Goal: Task Accomplishment & Management: Manage account settings

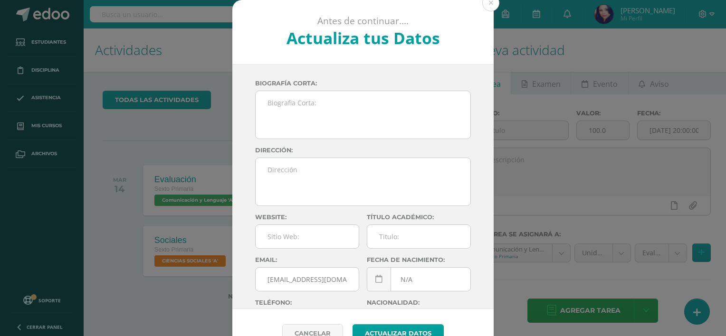
click at [189, 239] on div "Antes de continuar.... Actualiza tus Datos Alvizures Quiñónez Aura Marisol sR6E…" at bounding box center [363, 179] width 718 height 358
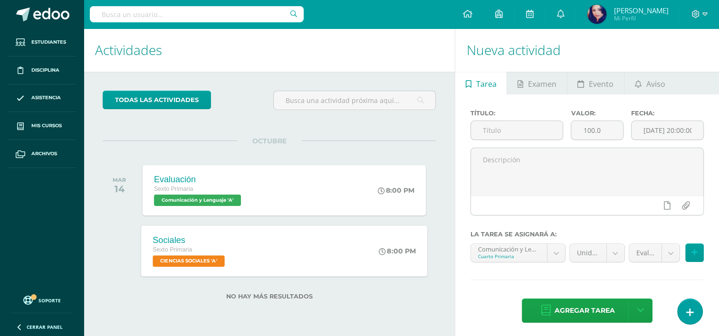
click at [177, 262] on span "CIENCIAS SOCIALES 'A'" at bounding box center [188, 261] width 72 height 11
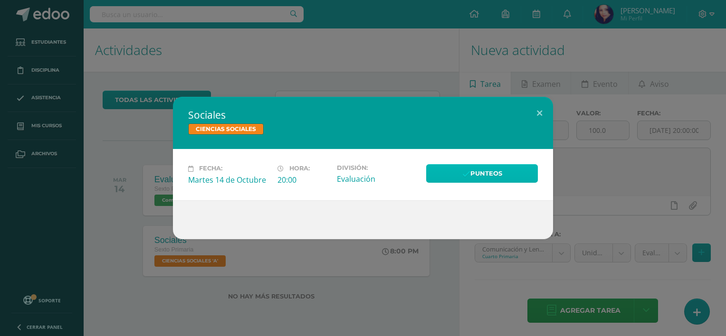
click at [474, 174] on link "Punteos" at bounding box center [482, 173] width 112 height 19
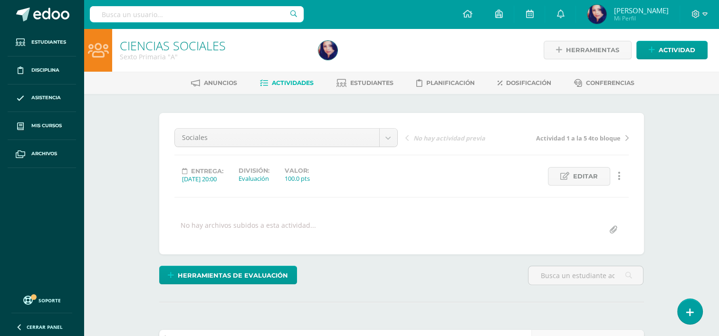
click at [582, 176] on span "Editar" at bounding box center [585, 177] width 25 height 18
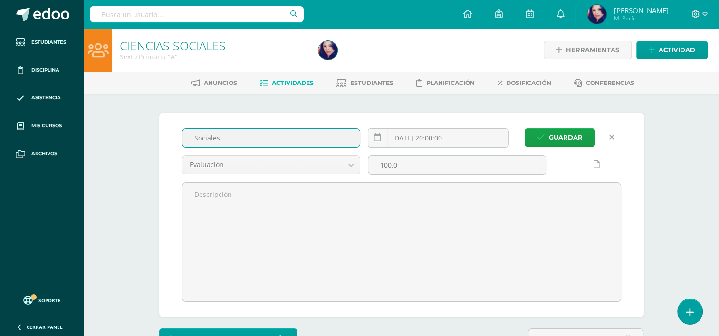
click at [268, 133] on input "Sociales" at bounding box center [271, 138] width 178 height 19
type input "S"
type input "Evaluación"
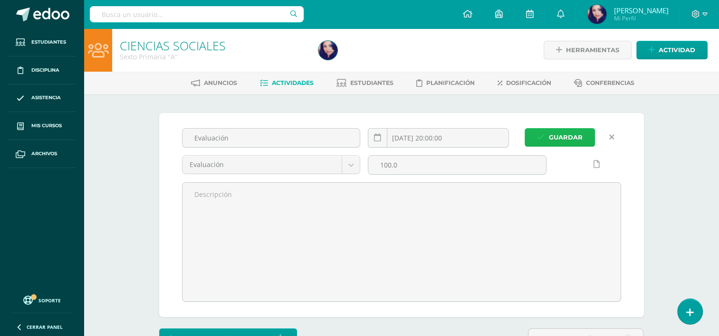
click at [568, 131] on span "Guardar" at bounding box center [566, 138] width 34 height 18
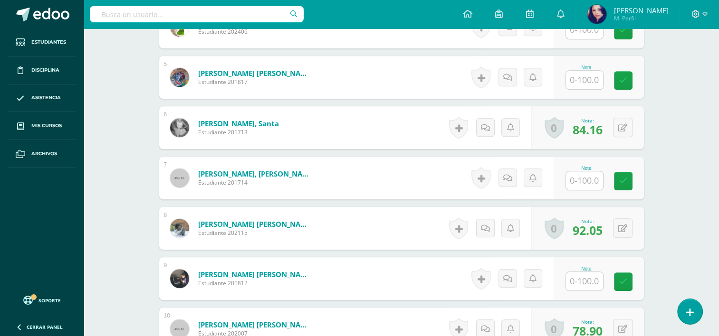
scroll to position [477, 0]
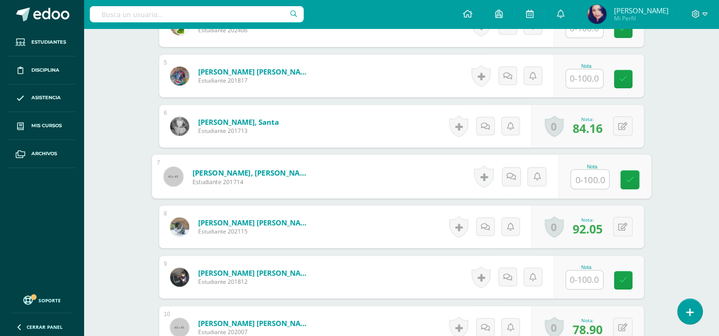
click at [585, 178] on input "text" at bounding box center [589, 179] width 38 height 19
type input "73.64"
click at [623, 179] on link at bounding box center [629, 179] width 19 height 19
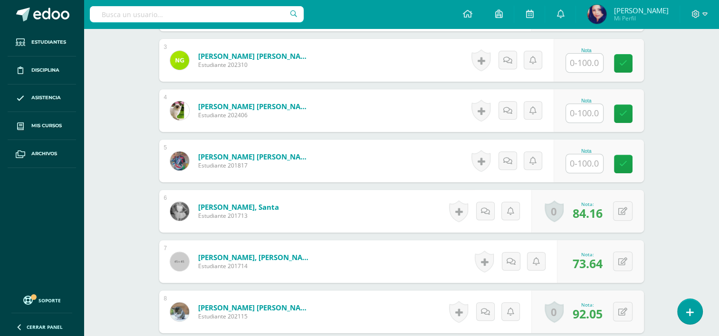
scroll to position [391, 0]
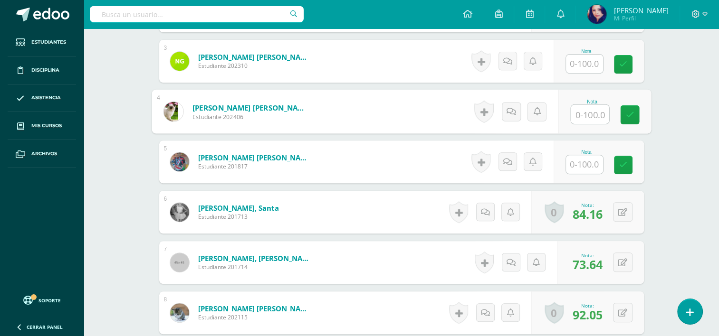
click at [593, 114] on input "text" at bounding box center [589, 114] width 38 height 19
type input "15.78"
click at [628, 114] on icon at bounding box center [629, 115] width 9 height 8
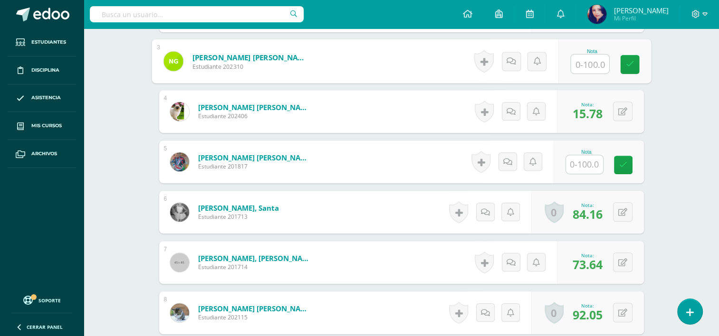
click at [587, 64] on input "text" at bounding box center [589, 64] width 38 height 19
click at [634, 62] on link at bounding box center [629, 64] width 19 height 19
click at [620, 57] on button at bounding box center [629, 61] width 20 height 20
click at [570, 64] on input "28.63" at bounding box center [564, 64] width 38 height 19
type input "28.93"
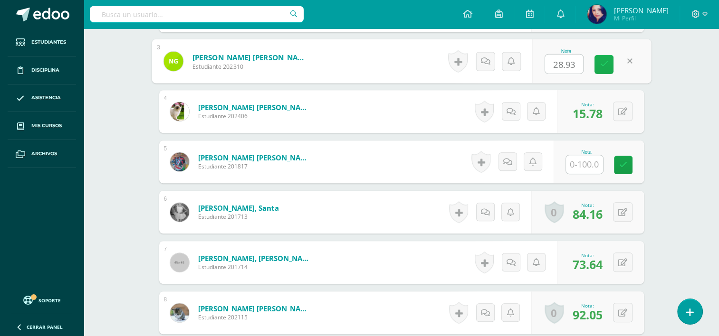
click at [600, 63] on icon at bounding box center [603, 64] width 9 height 8
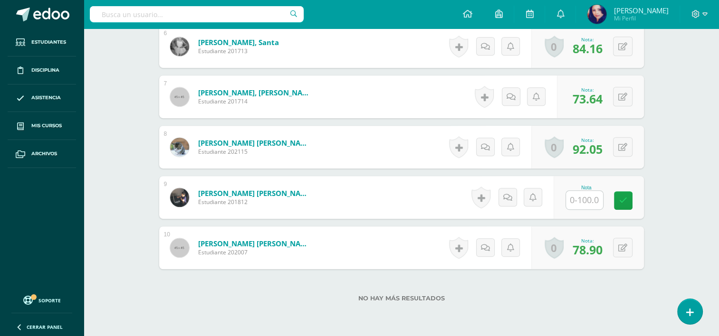
scroll to position [587, 0]
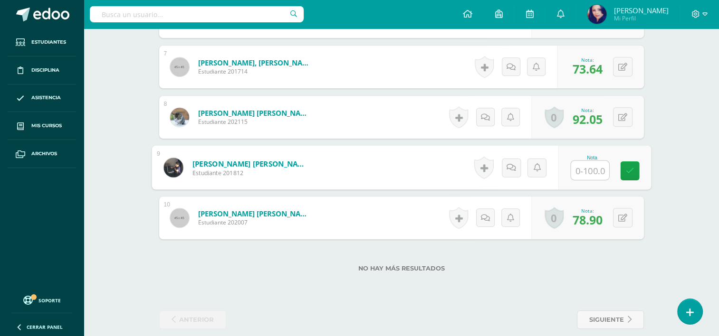
click at [585, 164] on input "text" at bounding box center [589, 170] width 38 height 19
type input "39.45"
click at [627, 174] on link at bounding box center [629, 170] width 19 height 19
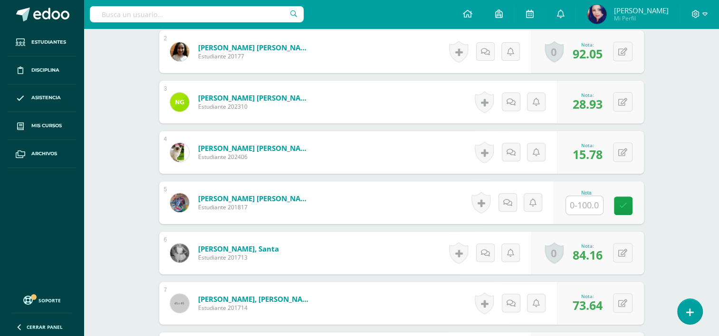
scroll to position [349, 0]
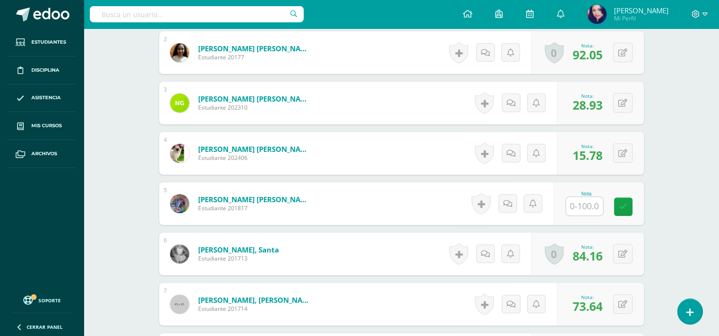
click at [585, 206] on input "text" at bounding box center [584, 206] width 37 height 19
type input "47.34"
click at [625, 208] on icon at bounding box center [629, 207] width 9 height 8
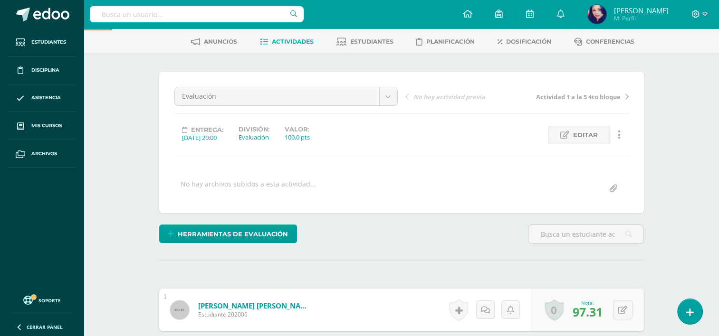
scroll to position [0, 0]
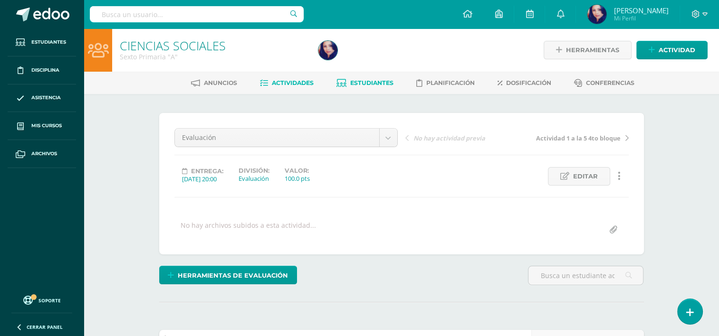
click at [362, 84] on span "Estudiantes" at bounding box center [371, 82] width 43 height 7
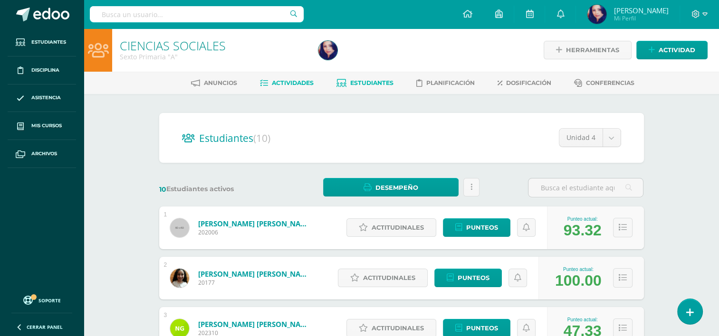
click at [284, 80] on span "Actividades" at bounding box center [293, 82] width 42 height 7
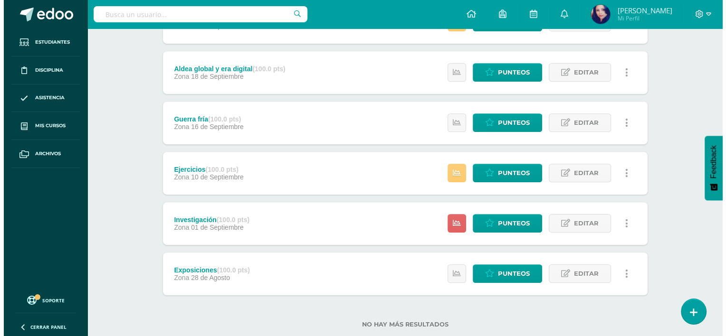
scroll to position [526, 0]
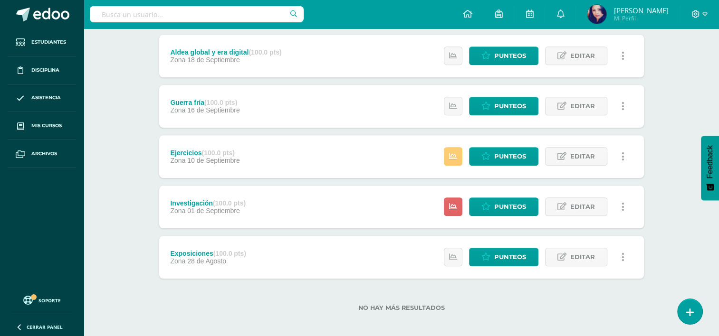
click at [625, 207] on link at bounding box center [623, 207] width 19 height 19
click at [591, 249] on link "Eliminar" at bounding box center [605, 252] width 97 height 15
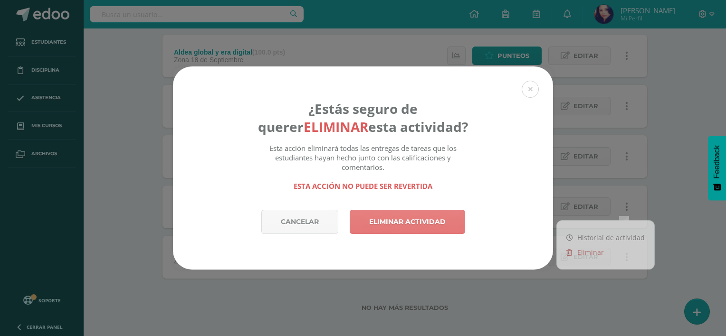
click at [445, 220] on link "Eliminar actividad" at bounding box center [407, 222] width 115 height 24
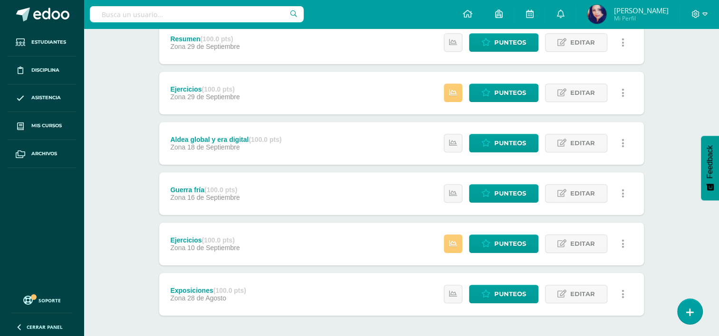
scroll to position [446, 0]
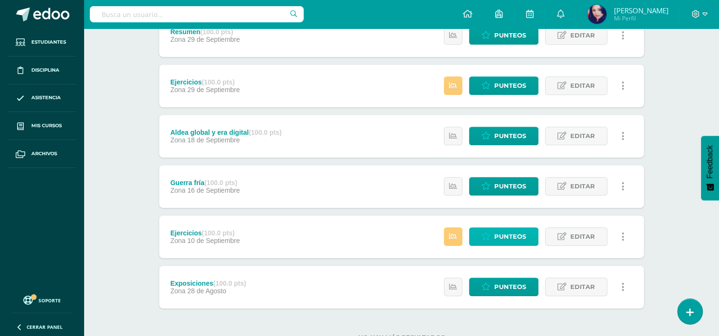
click at [510, 235] on span "Punteos" at bounding box center [510, 237] width 32 height 18
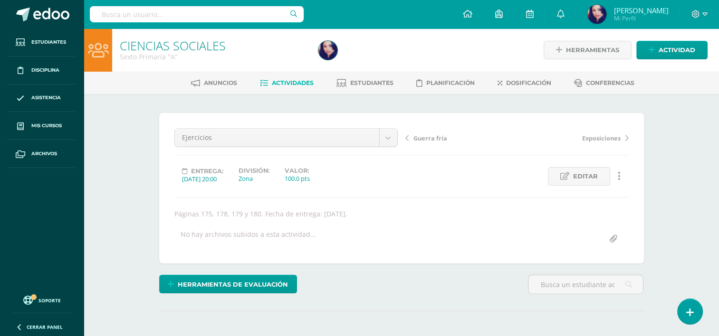
click at [293, 82] on span "Actividades" at bounding box center [293, 82] width 42 height 7
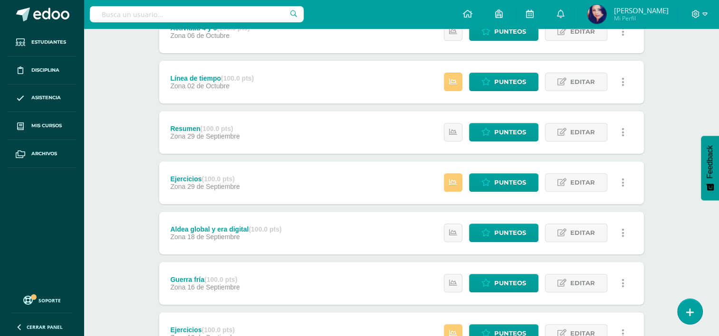
scroll to position [367, 0]
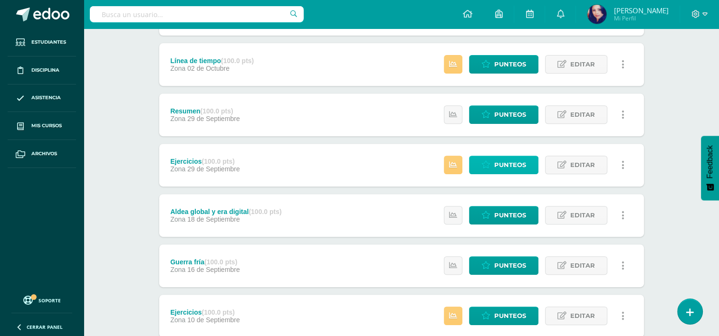
click at [513, 166] on span "Punteos" at bounding box center [510, 165] width 32 height 18
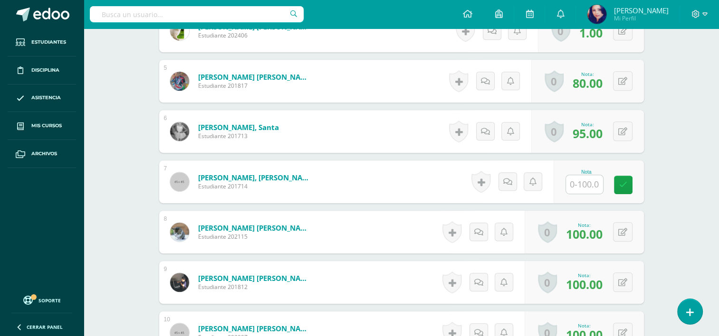
scroll to position [485, 0]
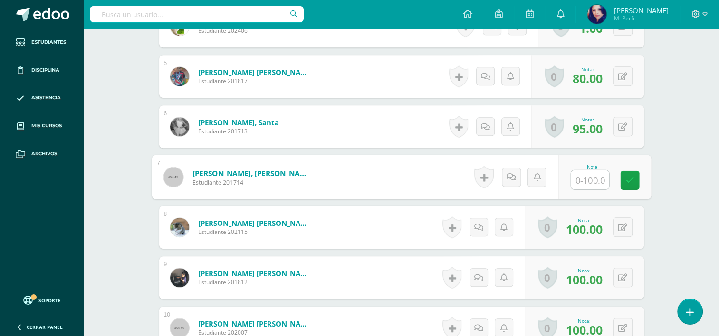
click at [584, 177] on input "text" at bounding box center [589, 179] width 38 height 19
type input "100"
click at [633, 179] on link at bounding box center [629, 180] width 19 height 19
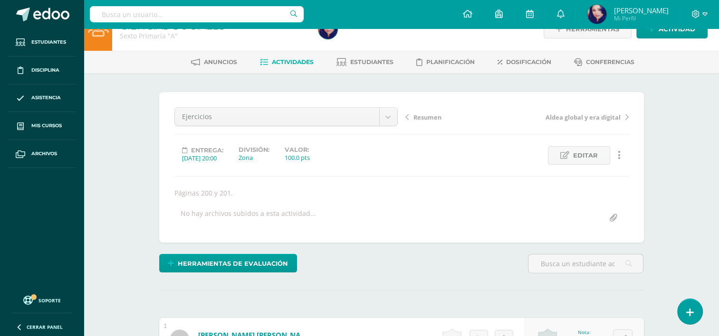
scroll to position [0, 0]
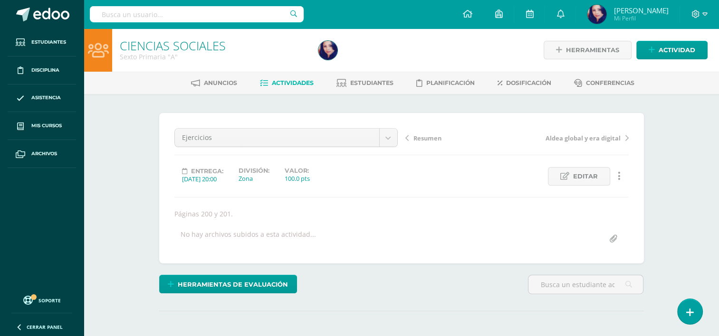
click at [289, 83] on span "Actividades" at bounding box center [293, 82] width 42 height 7
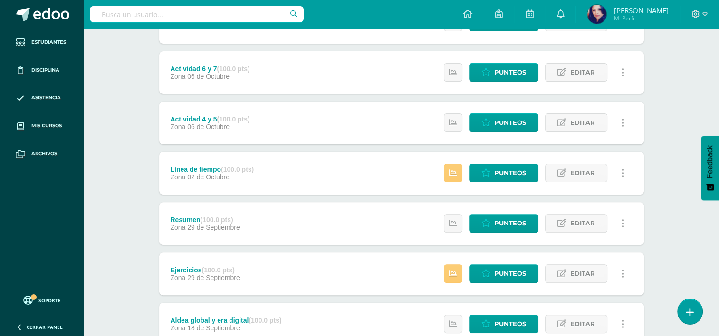
scroll to position [241, 0]
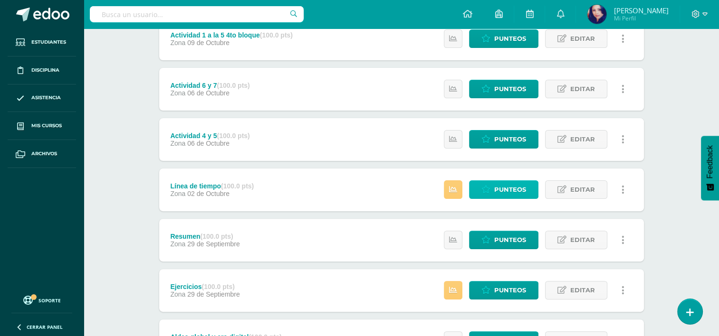
click at [499, 192] on span "Punteos" at bounding box center [510, 190] width 32 height 18
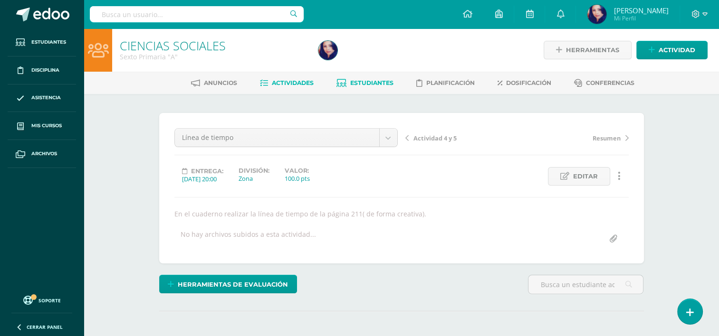
click at [363, 82] on span "Estudiantes" at bounding box center [371, 82] width 43 height 7
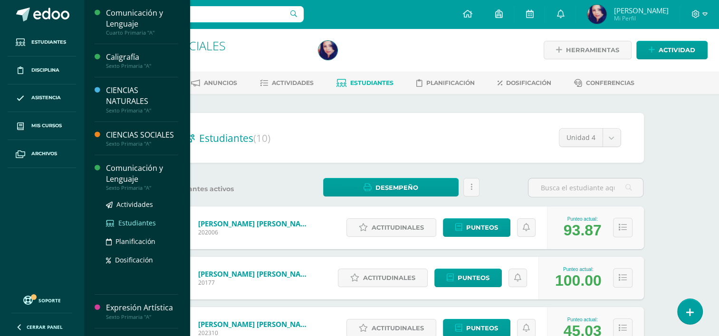
click at [142, 227] on span "Estudiantes" at bounding box center [137, 222] width 38 height 9
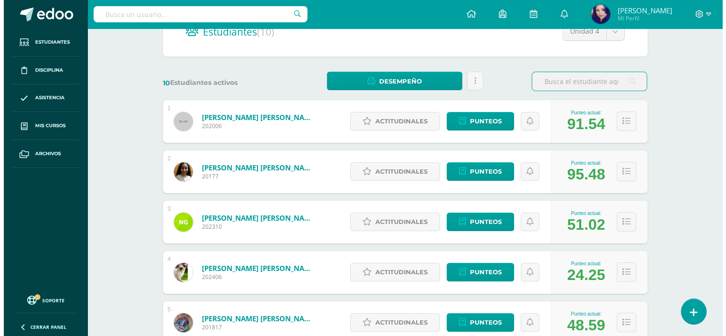
scroll to position [115, 0]
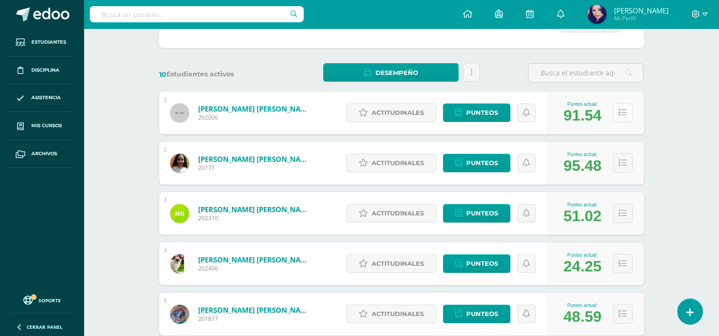
click at [619, 112] on icon at bounding box center [622, 113] width 8 height 8
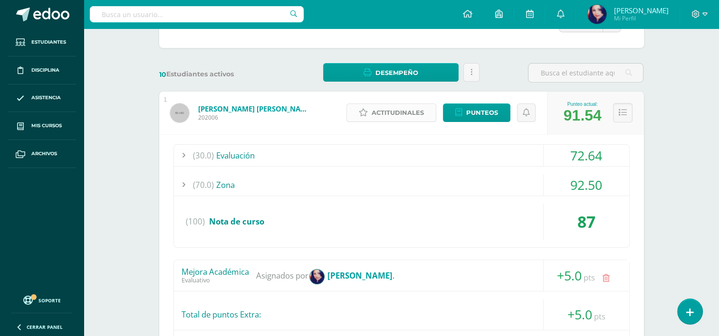
click at [400, 105] on span "Actitudinales" at bounding box center [397, 113] width 52 height 18
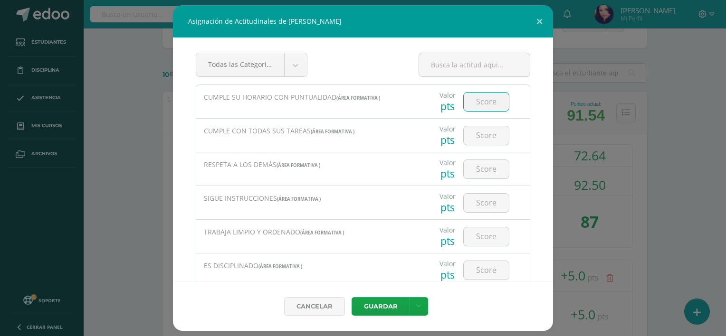
click at [469, 105] on input "number" at bounding box center [486, 102] width 45 height 19
type input "5"
click at [481, 135] on input "number" at bounding box center [486, 135] width 45 height 19
type input "5"
click at [477, 168] on input "number" at bounding box center [486, 169] width 45 height 19
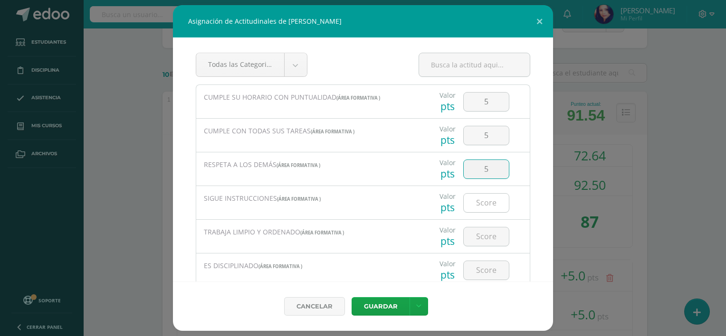
type input "5"
click at [475, 207] on input "5" at bounding box center [486, 203] width 45 height 19
type input "5"
click at [477, 236] on input "5" at bounding box center [486, 236] width 45 height 19
type input "5"
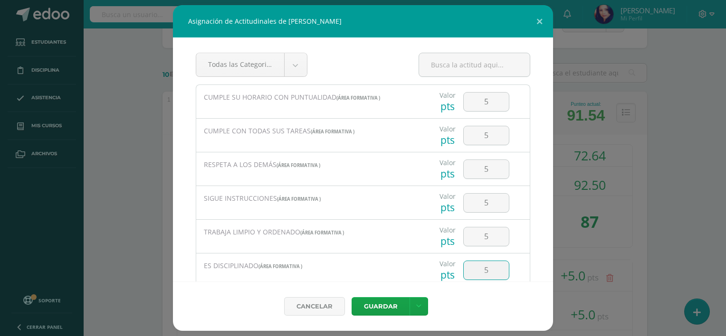
click at [479, 270] on input "5" at bounding box center [486, 270] width 45 height 19
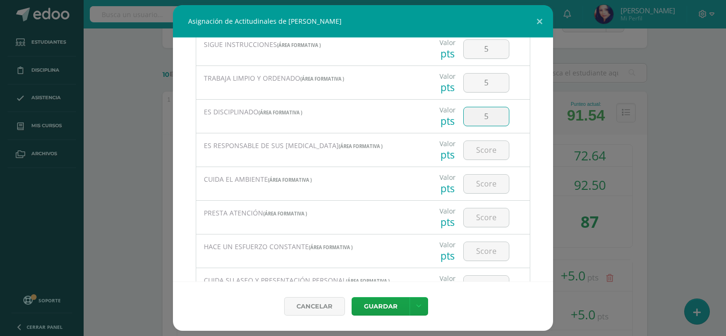
scroll to position [175, 0]
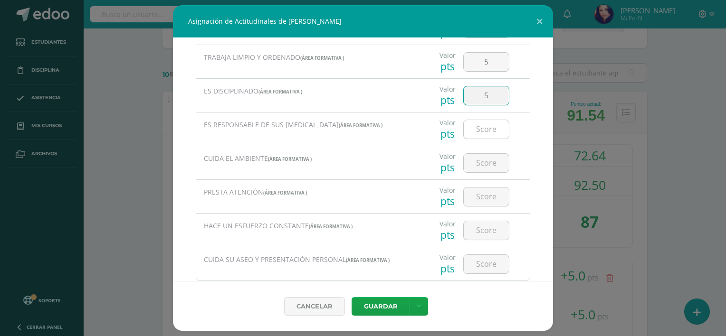
type input "5"
click at [483, 131] on input "5" at bounding box center [486, 129] width 45 height 19
type input "5"
click at [483, 164] on input "5" at bounding box center [486, 163] width 45 height 19
type input "5"
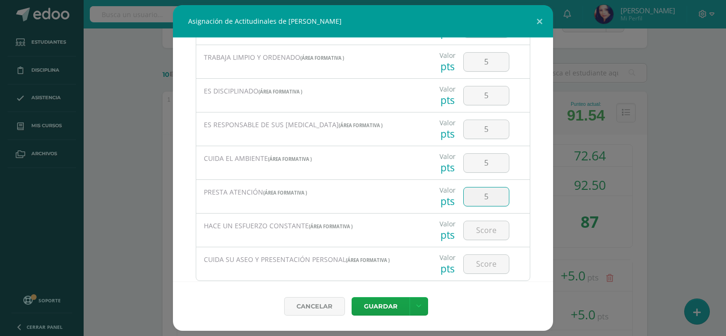
click at [480, 195] on input "5" at bounding box center [486, 197] width 45 height 19
type input "5"
click at [479, 224] on input "5" at bounding box center [486, 230] width 45 height 19
type input "5"
click at [478, 262] on input "number" at bounding box center [486, 264] width 45 height 19
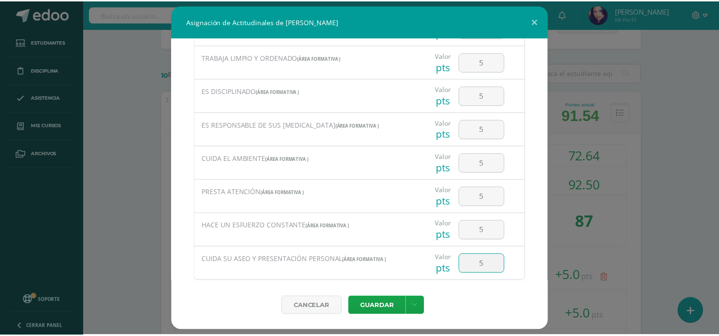
scroll to position [197, 0]
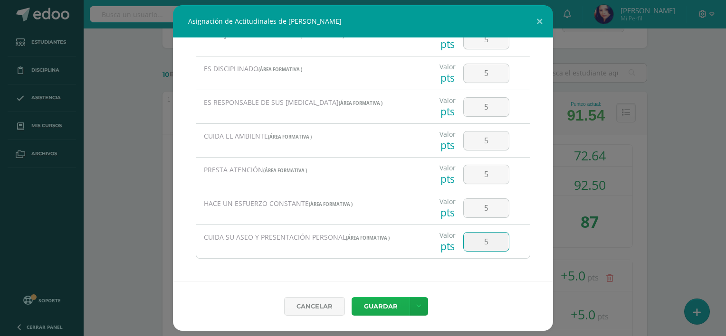
type input "5"
click at [388, 298] on button "Guardar" at bounding box center [380, 306] width 58 height 19
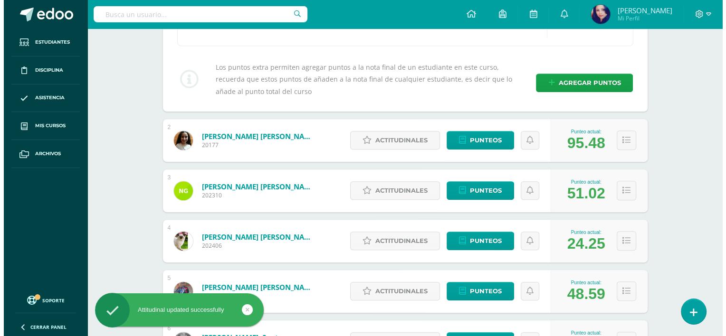
scroll to position [456, 0]
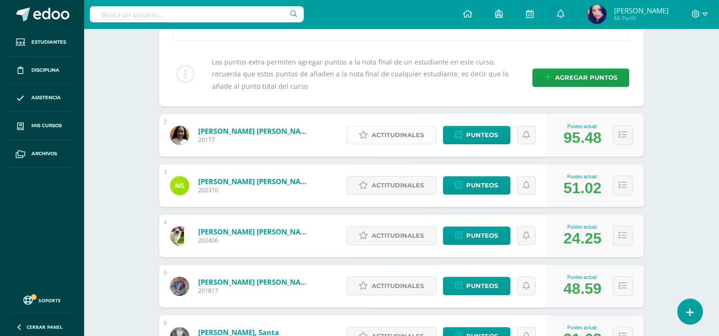
click at [393, 133] on span "Actitudinales" at bounding box center [397, 135] width 52 height 18
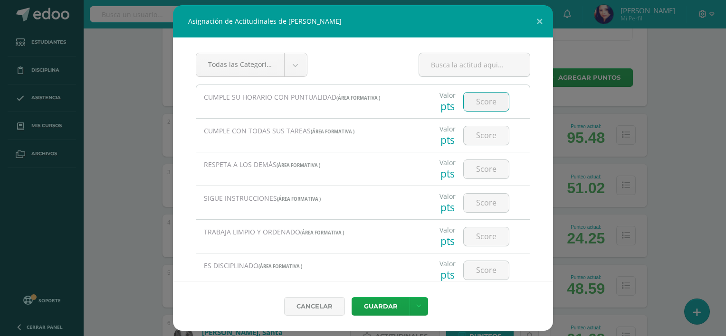
click at [485, 99] on input "number" at bounding box center [486, 102] width 45 height 19
type input "5"
click at [480, 135] on input "number" at bounding box center [486, 135] width 45 height 19
type input "5"
click at [478, 170] on input "number" at bounding box center [486, 169] width 45 height 19
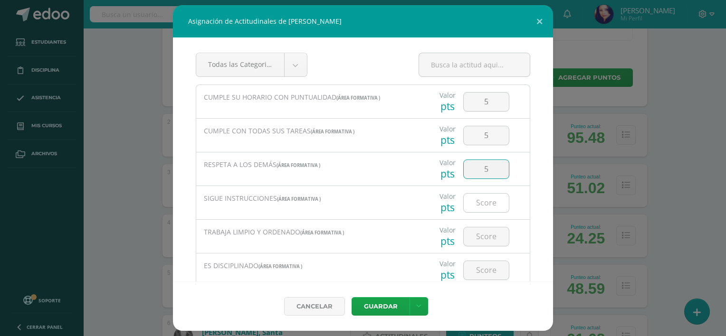
type input "5"
click at [478, 204] on input "number" at bounding box center [486, 203] width 45 height 19
type input "5"
click at [478, 233] on input "number" at bounding box center [486, 236] width 45 height 19
type input "5"
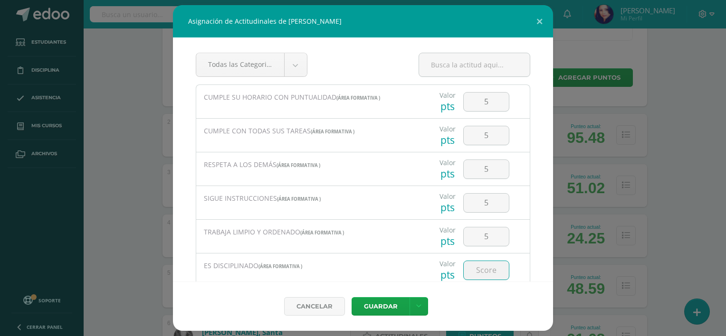
click at [483, 270] on input "number" at bounding box center [486, 270] width 45 height 19
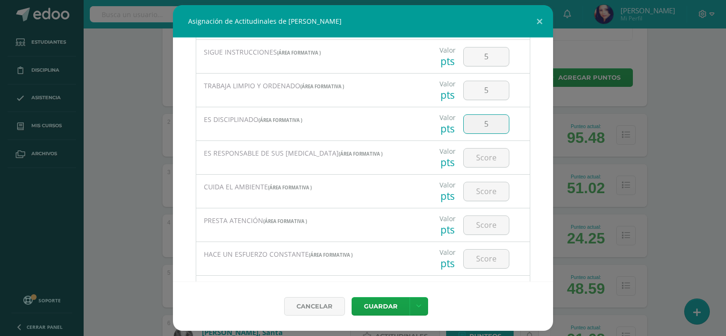
scroll to position [163, 0]
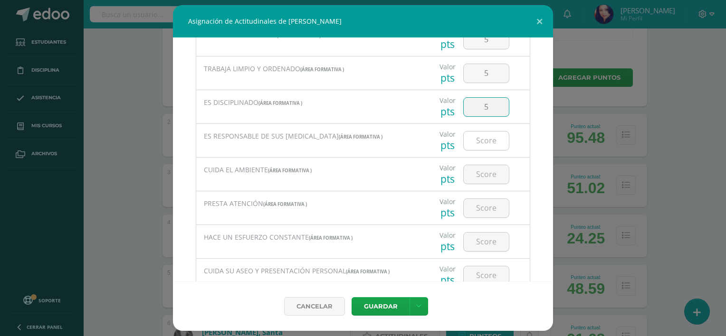
type input "5"
click at [486, 143] on input "number" at bounding box center [486, 141] width 45 height 19
type input "5"
click at [481, 173] on input "number" at bounding box center [486, 174] width 45 height 19
type input "5"
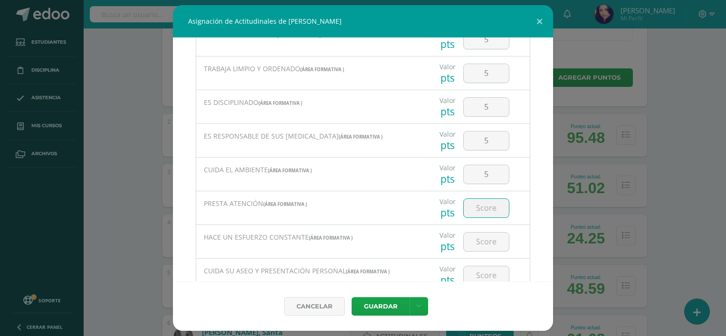
click at [476, 201] on input "number" at bounding box center [486, 208] width 45 height 19
type input "5"
click at [477, 245] on input "number" at bounding box center [486, 242] width 45 height 19
type input "5"
click at [477, 273] on input "number" at bounding box center [486, 275] width 45 height 19
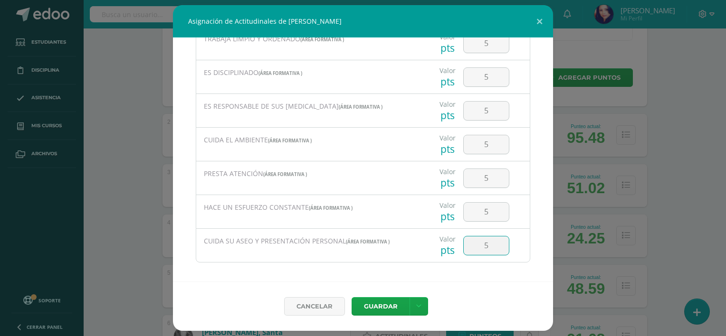
scroll to position [197, 0]
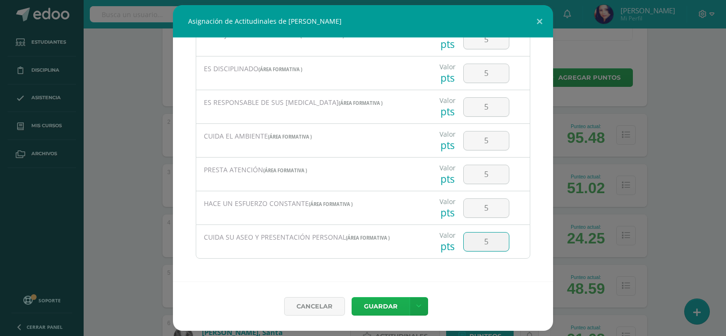
type input "5"
click at [391, 301] on button "Guardar" at bounding box center [380, 306] width 58 height 19
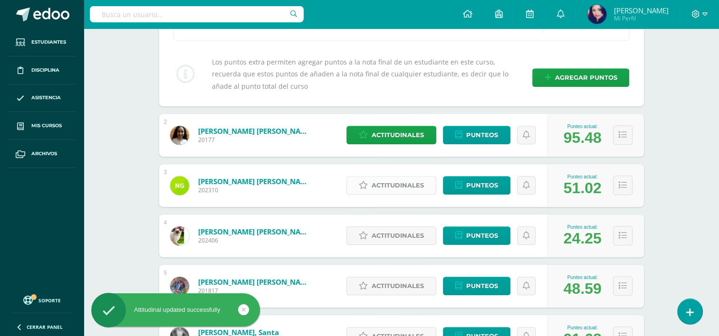
click at [406, 186] on span "Actitudinales" at bounding box center [397, 186] width 52 height 18
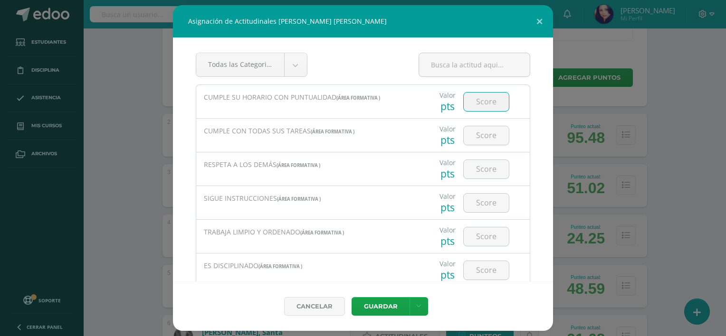
click at [483, 104] on input "number" at bounding box center [486, 102] width 45 height 19
type input "5"
click at [483, 132] on input "number" at bounding box center [486, 135] width 45 height 19
type input "3"
click at [481, 163] on input "number" at bounding box center [486, 169] width 45 height 19
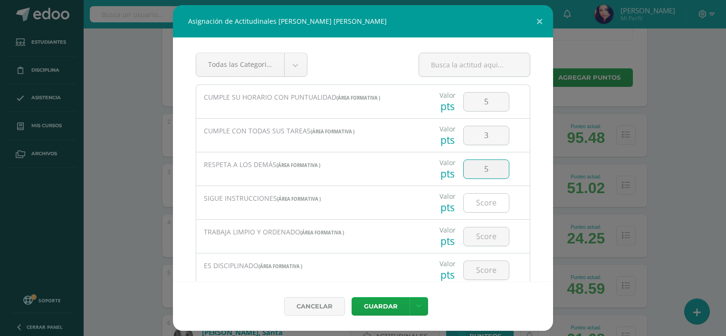
type input "5"
click at [479, 203] on input "number" at bounding box center [486, 203] width 45 height 19
type input "3"
click at [478, 234] on input "number" at bounding box center [486, 236] width 45 height 19
click at [488, 200] on input "3" at bounding box center [486, 203] width 45 height 19
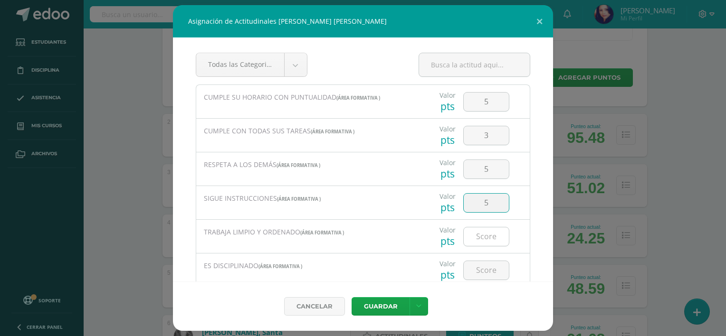
type input "5"
click at [479, 238] on input "number" at bounding box center [486, 236] width 45 height 19
type input "5"
click at [484, 265] on input "number" at bounding box center [486, 270] width 45 height 19
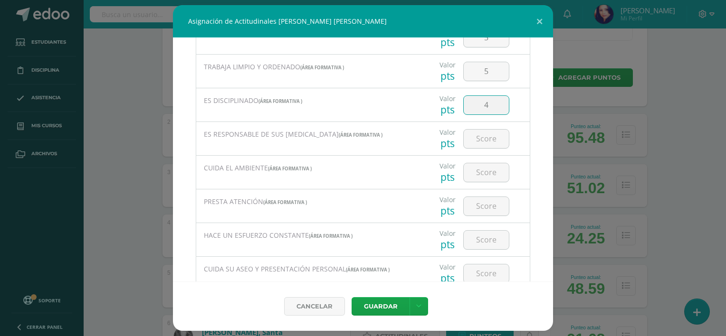
scroll to position [167, 0]
type input "4"
click at [483, 140] on input "number" at bounding box center [486, 137] width 45 height 19
type input "5"
click at [484, 170] on input "number" at bounding box center [486, 170] width 45 height 19
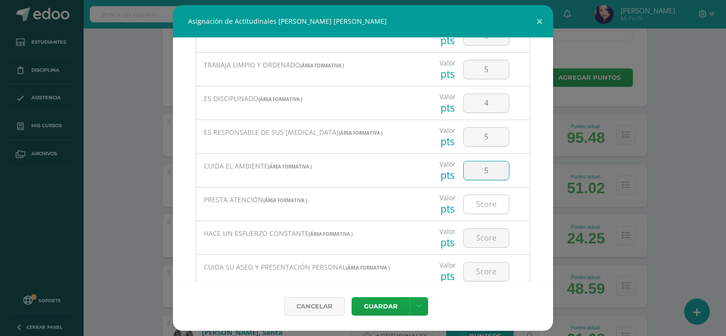
type input "5"
click at [482, 204] on input "number" at bounding box center [486, 204] width 45 height 19
type input "5"
click at [480, 235] on input "number" at bounding box center [486, 238] width 45 height 19
type input "4"
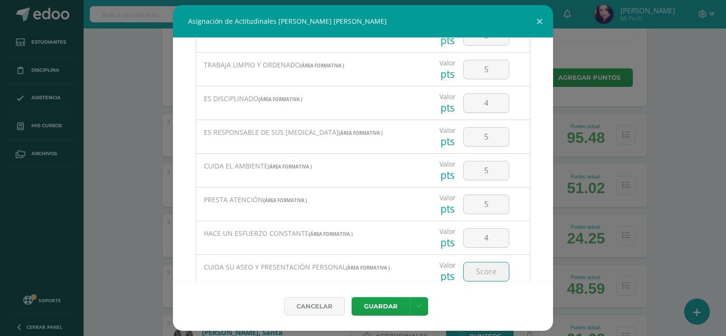
click at [477, 265] on input "number" at bounding box center [486, 272] width 45 height 19
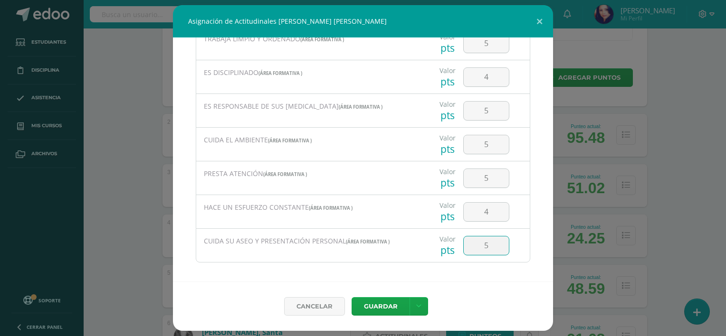
scroll to position [197, 0]
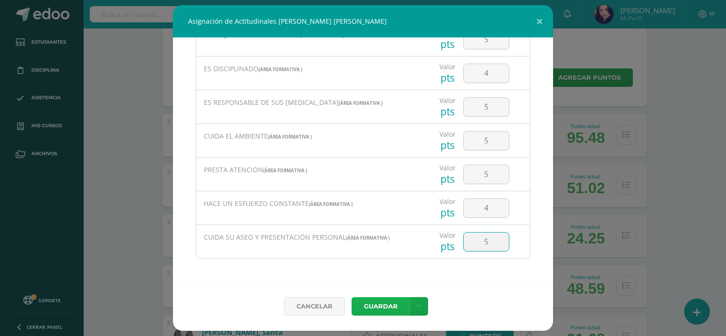
type input "5"
click at [389, 301] on button "Guardar" at bounding box center [380, 306] width 58 height 19
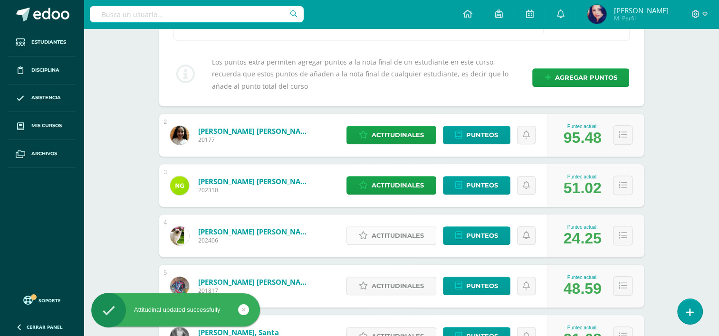
click at [398, 236] on span "Actitudinales" at bounding box center [397, 236] width 52 height 18
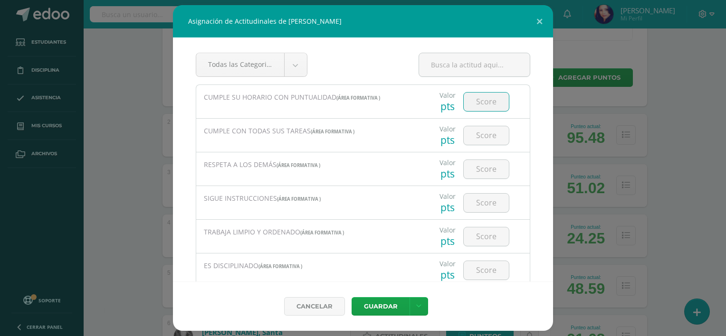
click at [479, 101] on input "number" at bounding box center [486, 102] width 45 height 19
type input "5"
click at [480, 139] on input "number" at bounding box center [486, 135] width 45 height 19
type input "1"
click at [479, 168] on input "number" at bounding box center [486, 169] width 45 height 19
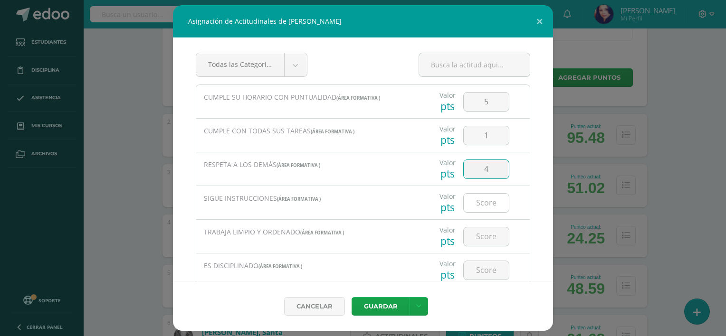
type input "4"
click at [479, 205] on input "number" at bounding box center [486, 203] width 45 height 19
type input "3"
click at [480, 237] on input "number" at bounding box center [486, 236] width 45 height 19
type input "3"
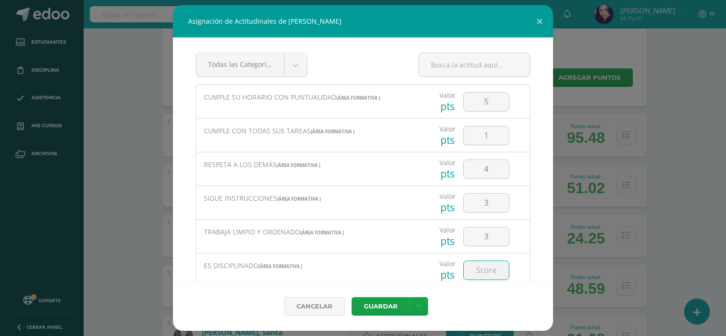
click at [480, 267] on input "number" at bounding box center [486, 270] width 45 height 19
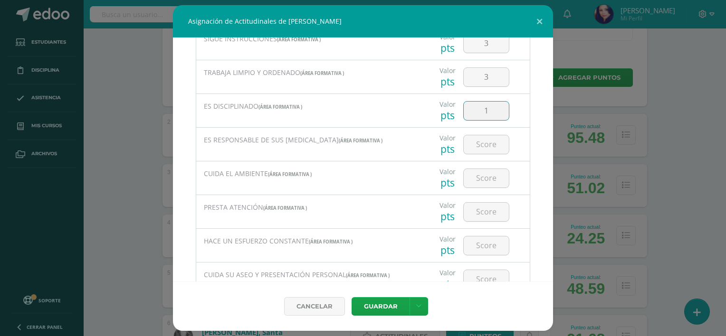
scroll to position [160, 0]
type input "1"
click at [477, 144] on input "number" at bounding box center [486, 144] width 45 height 19
type input "3"
click at [481, 173] on input "number" at bounding box center [486, 178] width 45 height 19
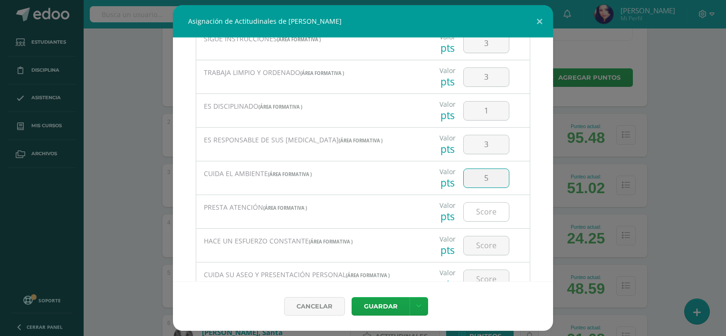
type input "5"
click at [478, 211] on input "number" at bounding box center [486, 212] width 45 height 19
type input "3"
click at [481, 243] on input "number" at bounding box center [486, 246] width 45 height 19
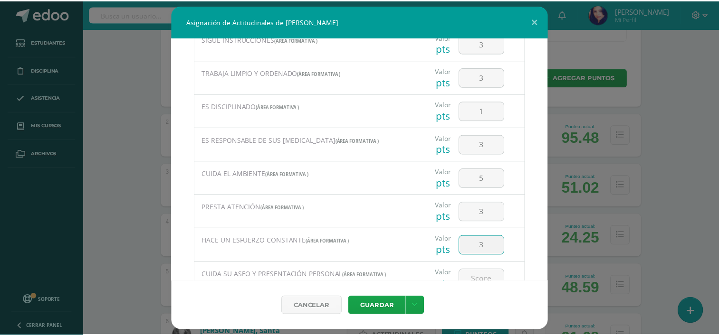
scroll to position [197, 0]
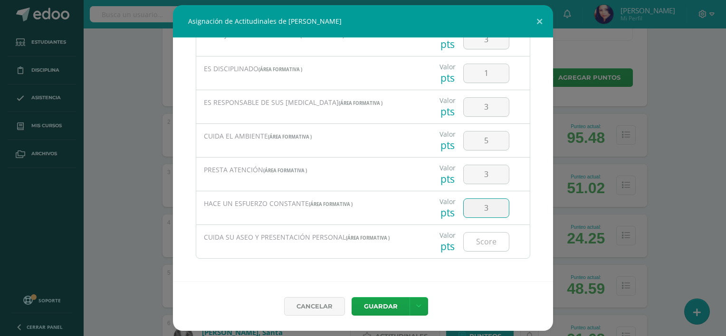
type input "3"
click at [481, 242] on input "number" at bounding box center [486, 242] width 45 height 19
type input "5"
click at [387, 302] on button "Guardar" at bounding box center [380, 306] width 58 height 19
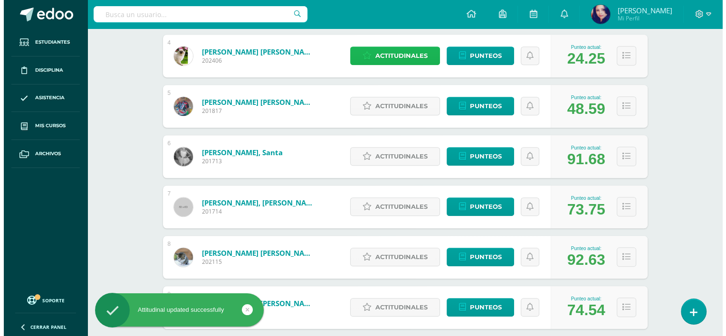
scroll to position [652, 0]
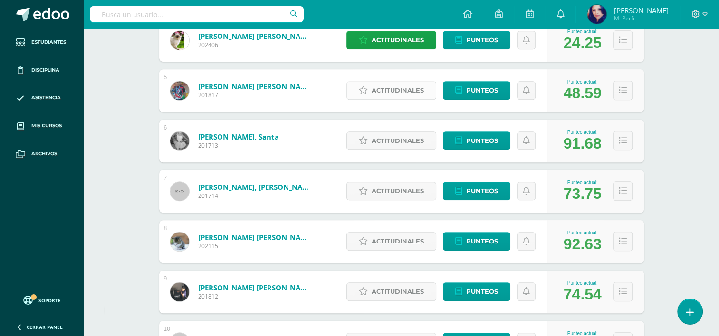
click at [393, 91] on span "Actitudinales" at bounding box center [397, 91] width 52 height 18
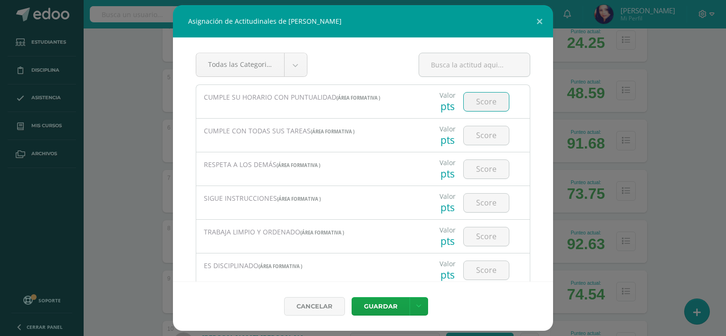
click at [477, 101] on input "number" at bounding box center [486, 102] width 45 height 19
type input "5"
click at [480, 129] on input "number" at bounding box center [486, 135] width 45 height 19
type input "4"
click at [476, 169] on input "number" at bounding box center [486, 169] width 45 height 19
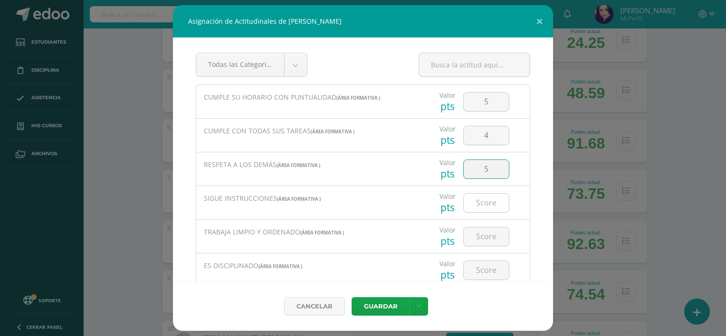
type input "5"
click at [473, 208] on input "number" at bounding box center [486, 203] width 45 height 19
type input "4"
click at [481, 237] on input "number" at bounding box center [486, 236] width 45 height 19
type input "3"
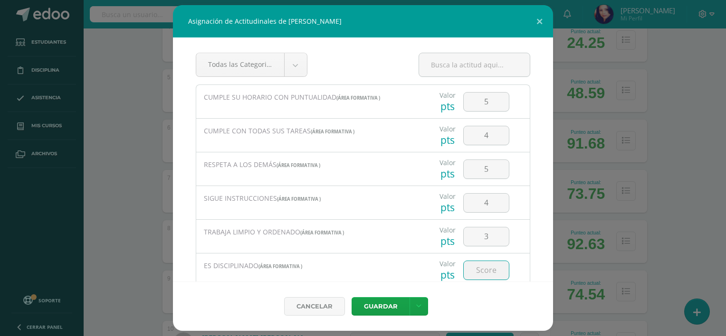
click at [485, 275] on input "number" at bounding box center [486, 270] width 45 height 19
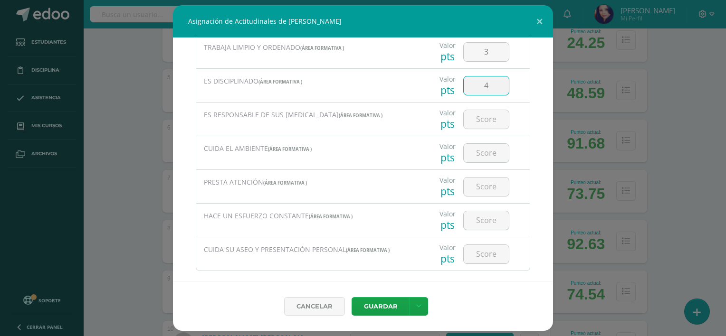
scroll to position [197, 0]
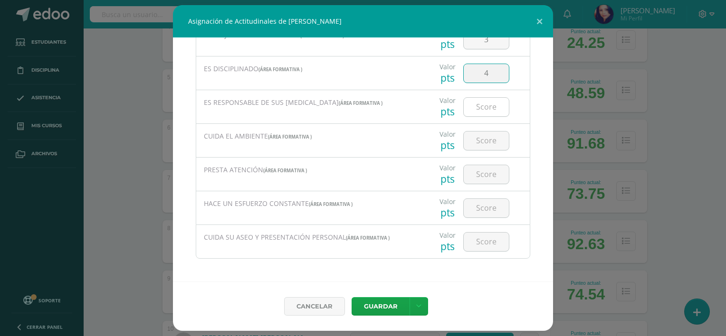
type input "4"
click at [486, 106] on input "number" at bounding box center [486, 107] width 45 height 19
type input "5"
click at [479, 138] on input "number" at bounding box center [486, 141] width 45 height 19
type input "5"
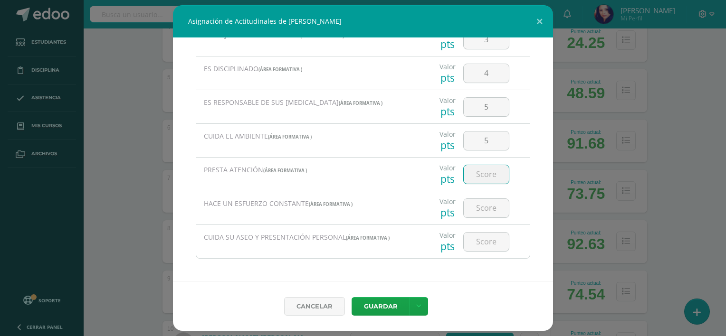
click at [480, 173] on input "number" at bounding box center [486, 174] width 45 height 19
type input "5"
click at [482, 208] on input "number" at bounding box center [486, 208] width 45 height 19
type input "4"
click at [482, 239] on input "number" at bounding box center [486, 242] width 45 height 19
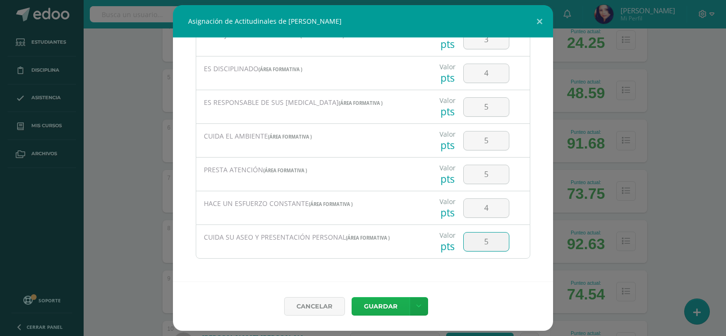
type input "5"
click at [389, 308] on button "Guardar" at bounding box center [380, 306] width 58 height 19
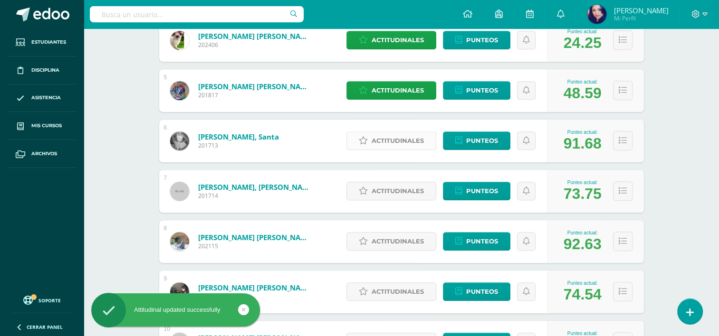
click at [404, 139] on span "Actitudinales" at bounding box center [397, 141] width 52 height 18
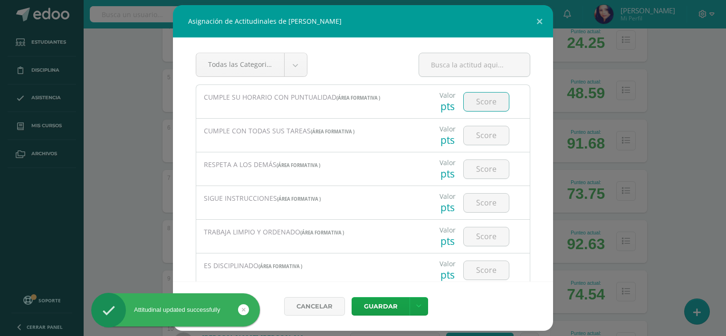
click at [487, 96] on input "number" at bounding box center [486, 102] width 45 height 19
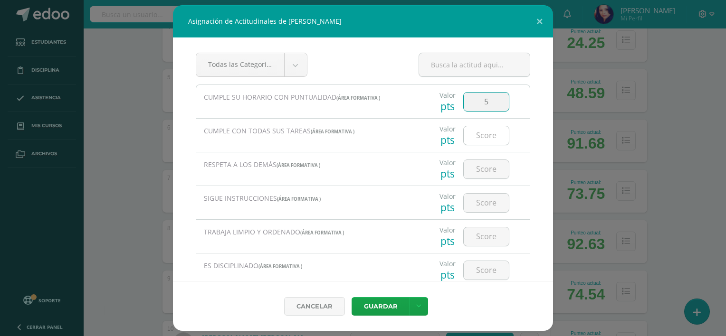
type input "5"
click at [482, 129] on input "number" at bounding box center [486, 135] width 45 height 19
type input "5"
click at [478, 173] on input "number" at bounding box center [486, 169] width 45 height 19
type input "5"
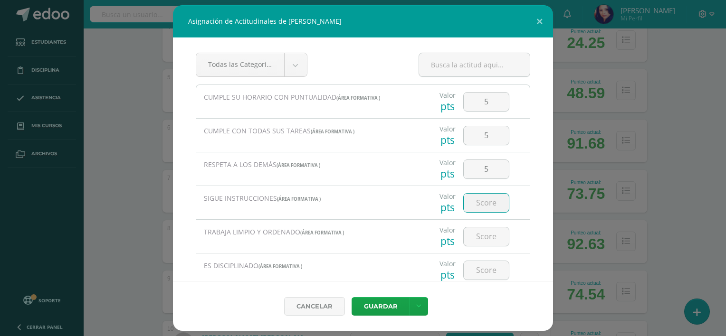
click at [483, 201] on input "number" at bounding box center [486, 203] width 45 height 19
type input "5"
click at [479, 234] on input "number" at bounding box center [486, 236] width 45 height 19
type input "5"
click at [477, 274] on input "number" at bounding box center [486, 270] width 45 height 19
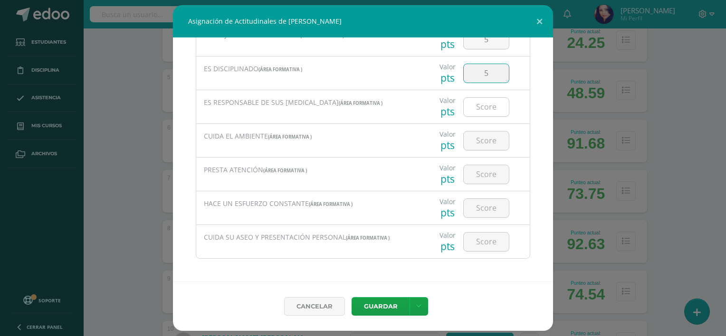
type input "5"
click at [476, 106] on input "number" at bounding box center [486, 107] width 45 height 19
type input "5"
click at [478, 134] on input "number" at bounding box center [486, 141] width 45 height 19
type input "5"
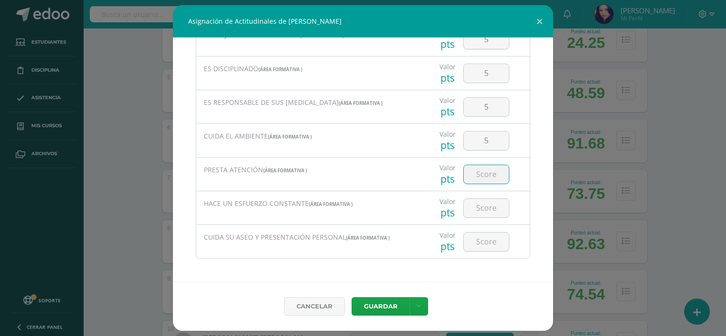
click at [481, 175] on input "number" at bounding box center [486, 174] width 45 height 19
type input "5"
click at [482, 208] on input "number" at bounding box center [486, 208] width 45 height 19
type input "5"
click at [483, 234] on input "number" at bounding box center [486, 242] width 45 height 19
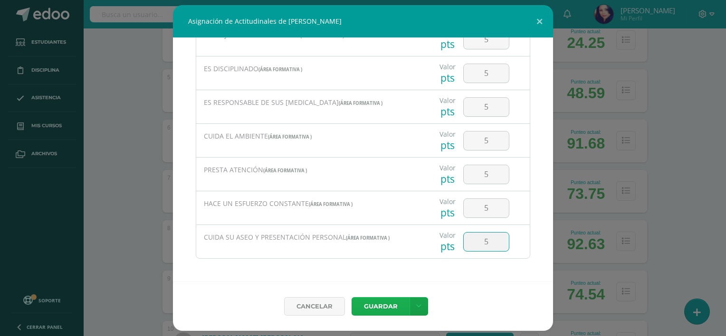
type input "5"
click at [389, 304] on button "Guardar" at bounding box center [380, 306] width 58 height 19
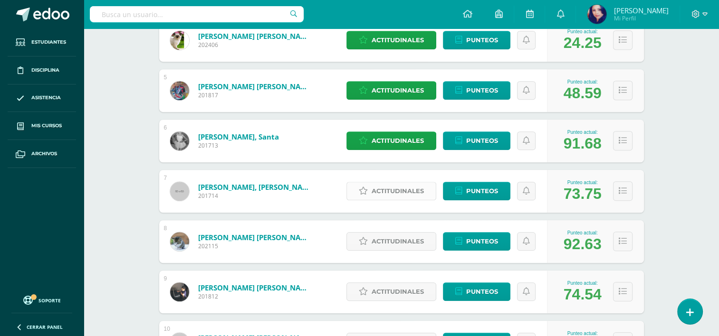
click at [398, 186] on span "Actitudinales" at bounding box center [397, 191] width 52 height 18
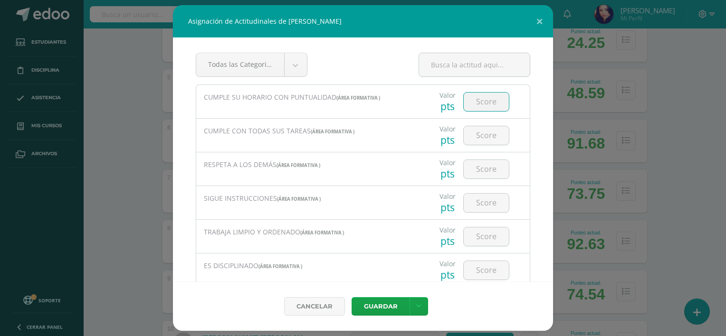
click at [479, 105] on input "number" at bounding box center [486, 102] width 45 height 19
type input "5"
click at [478, 137] on input "number" at bounding box center [486, 135] width 45 height 19
type input "5"
click at [485, 169] on input "number" at bounding box center [486, 169] width 45 height 19
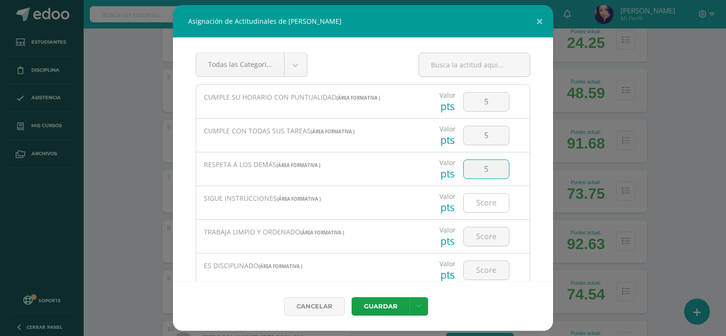
type input "5"
click at [480, 203] on input "number" at bounding box center [486, 203] width 45 height 19
type input "5"
click at [480, 235] on input "number" at bounding box center [486, 236] width 45 height 19
type input "5"
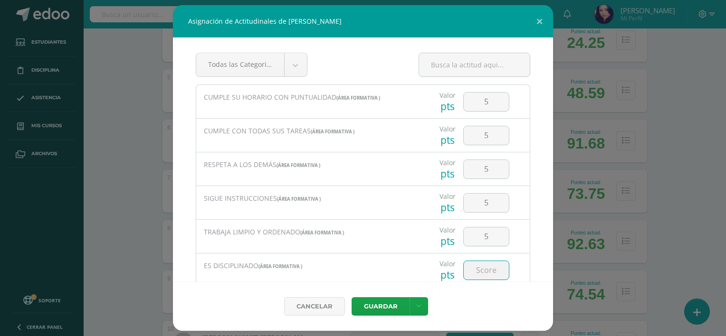
click at [479, 273] on input "number" at bounding box center [486, 270] width 45 height 19
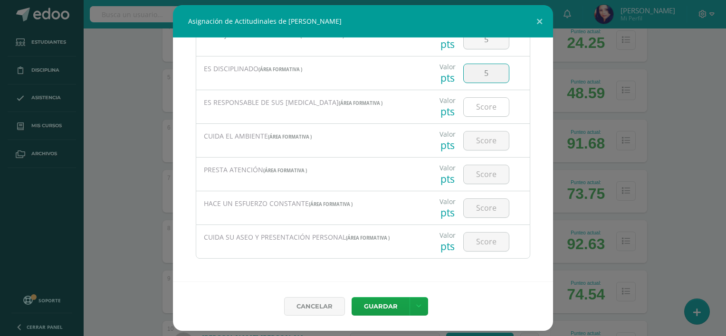
type input "5"
click at [482, 108] on input "number" at bounding box center [486, 107] width 45 height 19
type input "5"
click at [477, 142] on input "number" at bounding box center [486, 141] width 45 height 19
type input "5"
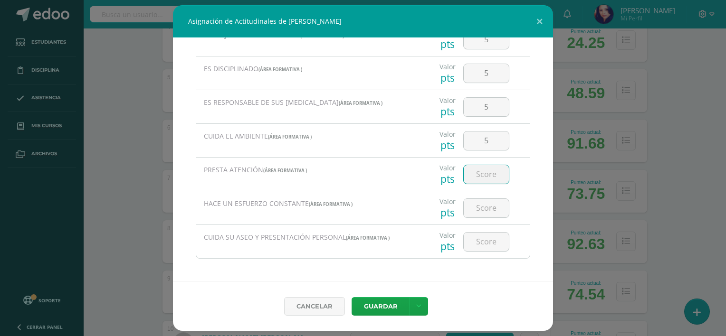
click at [479, 171] on input "number" at bounding box center [486, 174] width 45 height 19
type input "4"
click at [478, 205] on input "number" at bounding box center [486, 208] width 45 height 19
type input "5"
click at [473, 240] on input "number" at bounding box center [486, 242] width 45 height 19
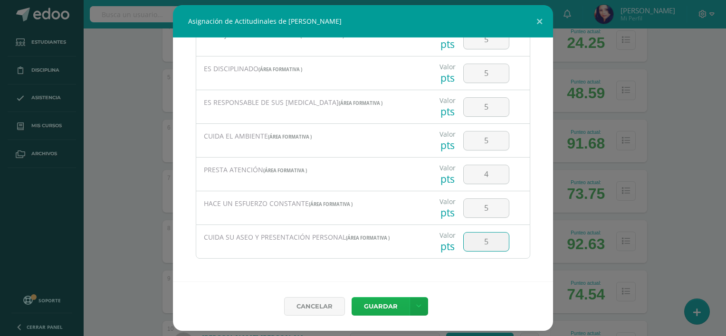
type input "5"
click at [386, 302] on button "Guardar" at bounding box center [380, 306] width 58 height 19
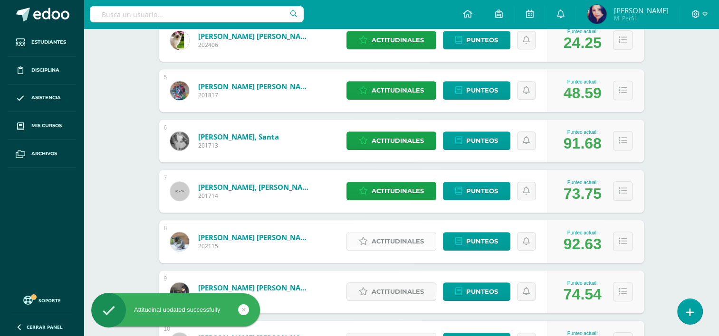
click at [407, 244] on span "Actitudinales" at bounding box center [397, 242] width 52 height 18
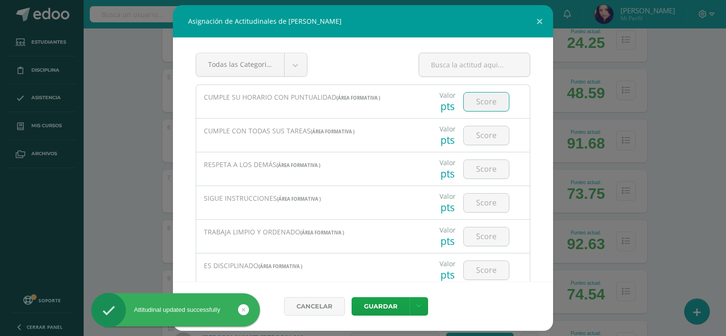
click at [487, 101] on input "number" at bounding box center [486, 102] width 45 height 19
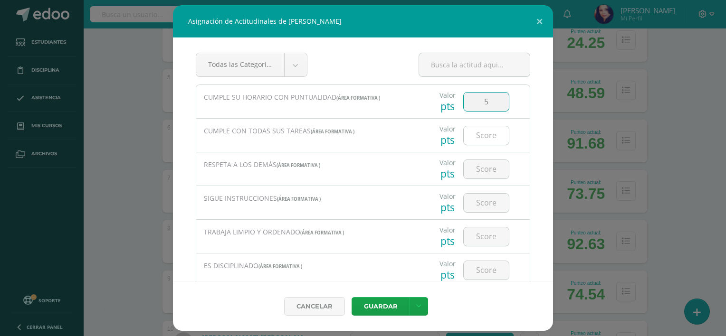
type input "5"
click at [483, 137] on input "number" at bounding box center [486, 135] width 45 height 19
type input "5"
click at [477, 170] on input "number" at bounding box center [486, 169] width 45 height 19
type input "5"
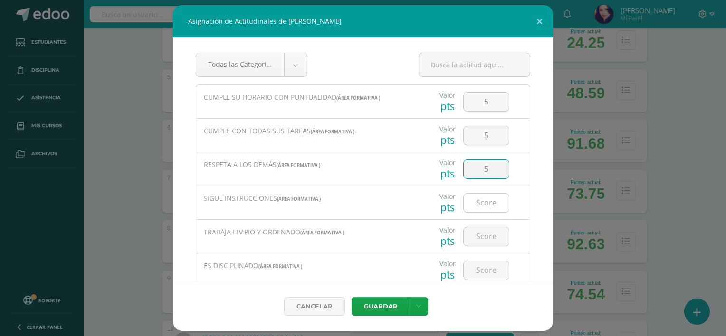
click at [483, 201] on input "number" at bounding box center [486, 203] width 45 height 19
type input "5"
click at [480, 239] on input "number" at bounding box center [486, 236] width 45 height 19
type input "5"
click at [473, 272] on input "number" at bounding box center [486, 270] width 45 height 19
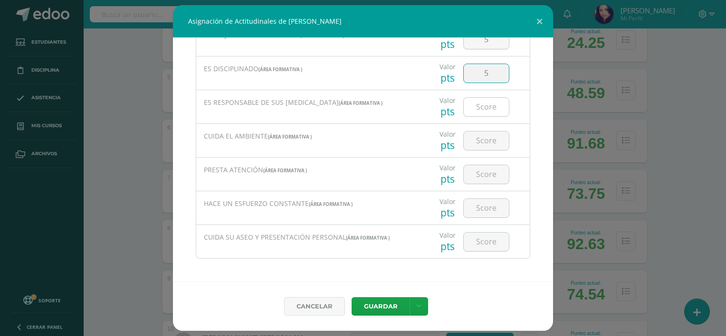
type input "5"
click at [485, 108] on input "number" at bounding box center [486, 107] width 45 height 19
type input "5"
click at [482, 137] on input "number" at bounding box center [486, 141] width 45 height 19
type input "5"
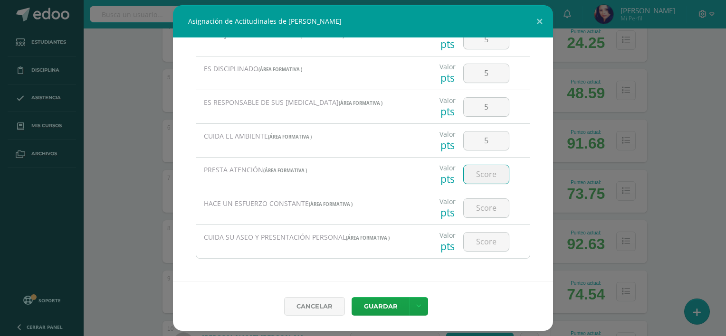
click at [478, 175] on input "number" at bounding box center [486, 174] width 45 height 19
type input "5"
click at [477, 203] on input "number" at bounding box center [486, 208] width 45 height 19
type input "5"
click at [478, 241] on input "number" at bounding box center [486, 242] width 45 height 19
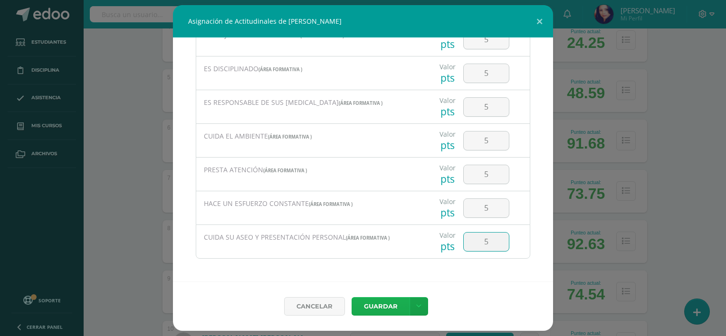
type input "5"
click at [395, 303] on button "Guardar" at bounding box center [380, 306] width 58 height 19
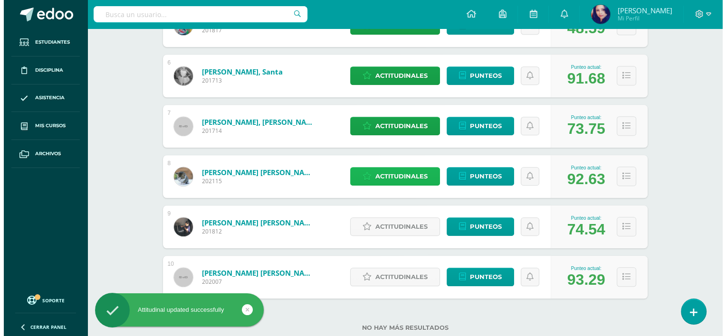
scroll to position [741, 0]
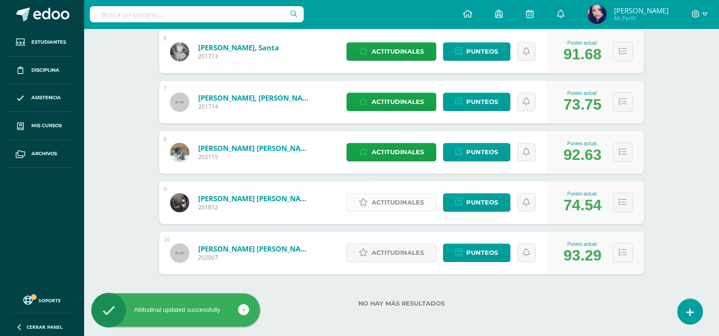
click at [402, 199] on span "Actitudinales" at bounding box center [397, 203] width 52 height 18
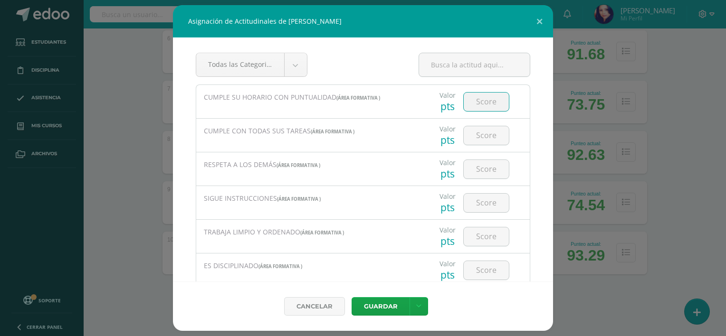
click at [477, 102] on input "number" at bounding box center [486, 102] width 45 height 19
type input "5"
click at [471, 139] on input "number" at bounding box center [486, 135] width 45 height 19
type input "5"
click at [475, 171] on input "number" at bounding box center [486, 169] width 45 height 19
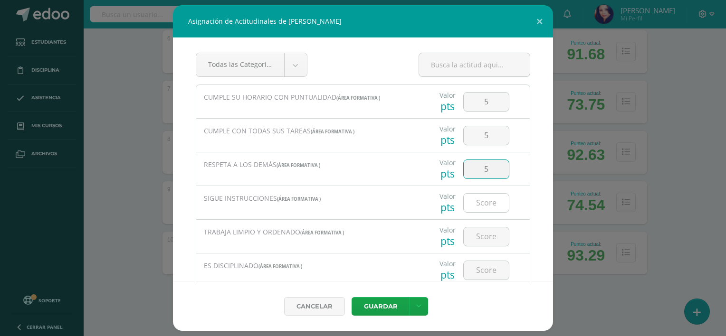
type input "5"
click at [481, 199] on input "number" at bounding box center [486, 203] width 45 height 19
type input "5"
type input "4"
click at [486, 137] on input "5" at bounding box center [486, 135] width 45 height 19
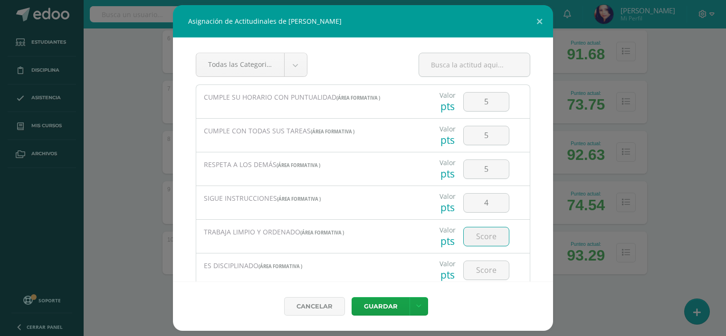
click at [483, 236] on input "number" at bounding box center [486, 236] width 45 height 19
type input "5"
click at [479, 270] on input "number" at bounding box center [486, 270] width 45 height 19
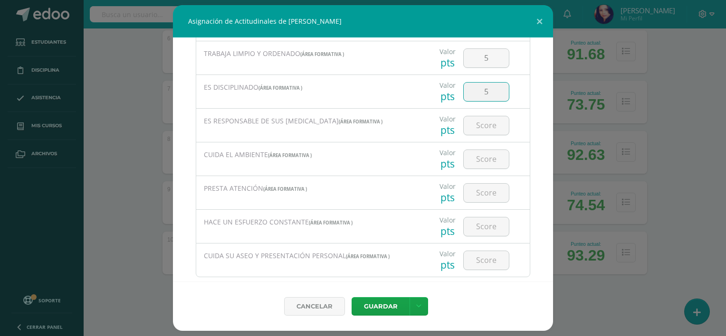
scroll to position [197, 0]
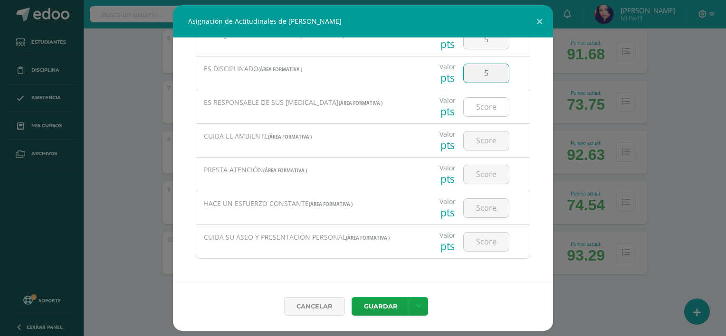
type input "5"
click at [487, 111] on input "number" at bounding box center [486, 107] width 45 height 19
type input "5"
click at [483, 142] on input "number" at bounding box center [486, 141] width 45 height 19
type input "5"
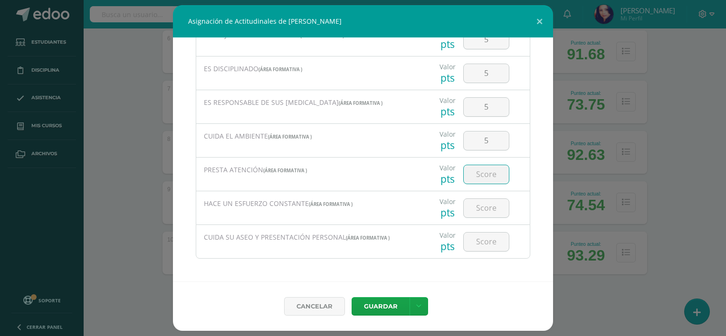
click at [480, 172] on input "number" at bounding box center [486, 174] width 45 height 19
type input "5"
click at [482, 205] on input "number" at bounding box center [486, 208] width 45 height 19
type input "5"
click at [477, 241] on input "number" at bounding box center [486, 242] width 45 height 19
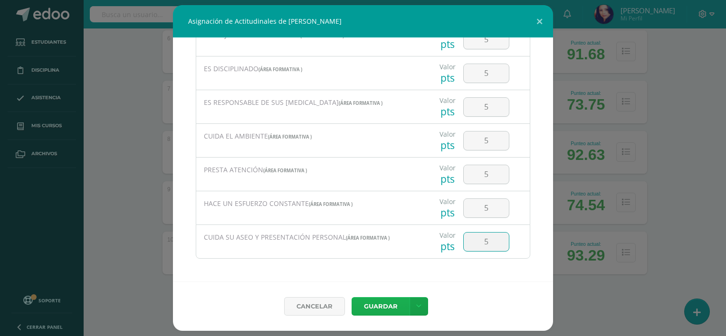
type input "5"
click at [386, 304] on button "Guardar" at bounding box center [380, 306] width 58 height 19
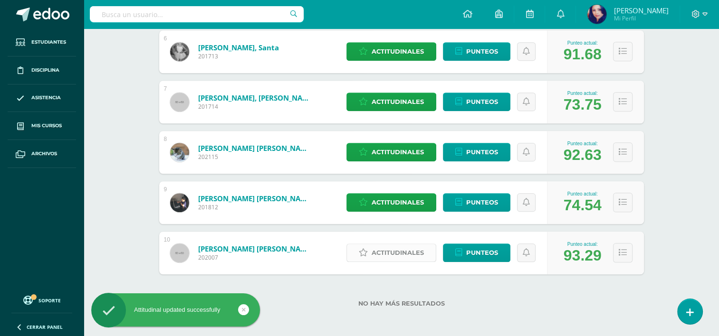
click at [403, 255] on span "Actitudinales" at bounding box center [397, 253] width 52 height 18
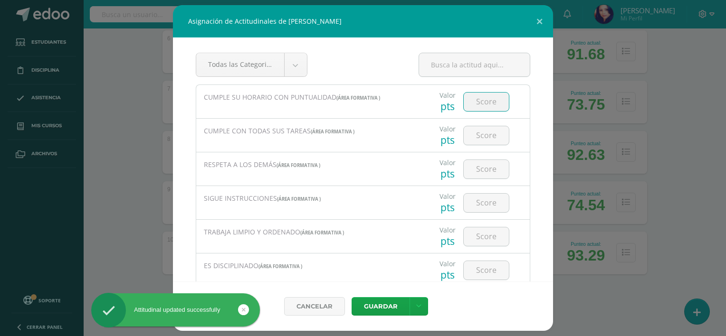
click at [479, 103] on input "number" at bounding box center [486, 102] width 45 height 19
type input "5"
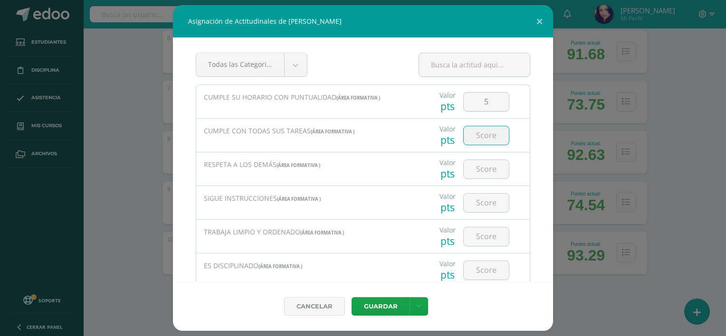
click at [481, 128] on input "number" at bounding box center [486, 135] width 45 height 19
type input "5"
click at [479, 168] on input "number" at bounding box center [486, 169] width 45 height 19
type input "5"
click at [480, 211] on input "number" at bounding box center [486, 203] width 45 height 19
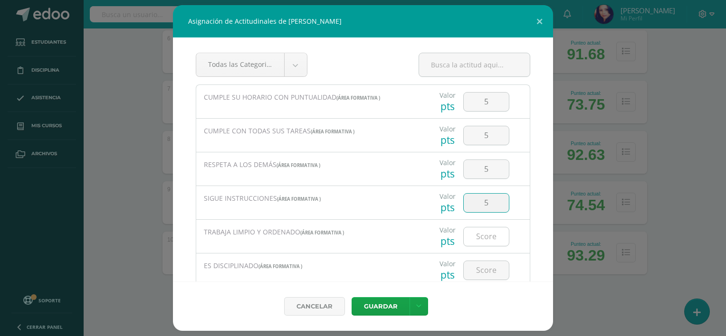
type input "5"
click at [479, 230] on input "number" at bounding box center [486, 236] width 45 height 19
type input "5"
click at [477, 271] on input "number" at bounding box center [486, 270] width 45 height 19
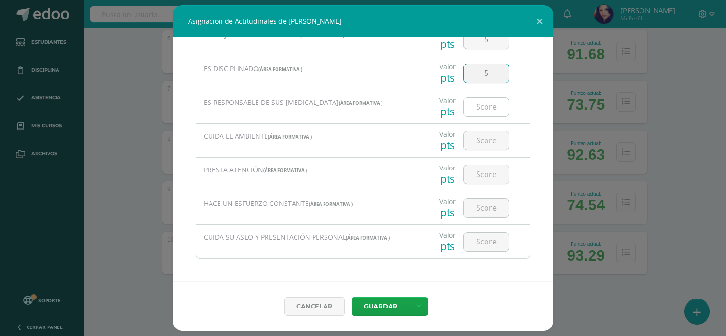
type input "5"
click at [488, 110] on input "number" at bounding box center [486, 107] width 45 height 19
type input "5"
click at [484, 137] on input "number" at bounding box center [486, 141] width 45 height 19
type input "5"
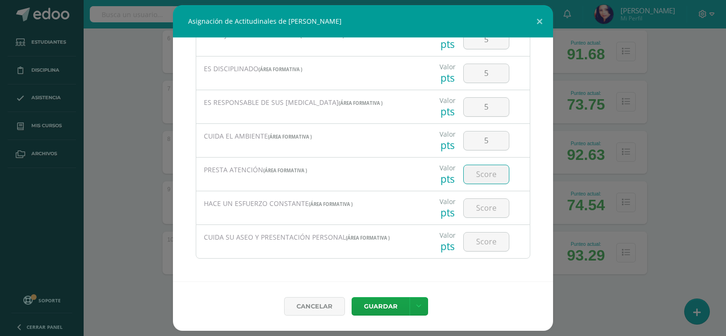
click at [482, 172] on input "number" at bounding box center [486, 174] width 45 height 19
type input "5"
click at [479, 207] on input "number" at bounding box center [486, 208] width 45 height 19
type input "5"
click at [482, 246] on input "number" at bounding box center [486, 242] width 45 height 19
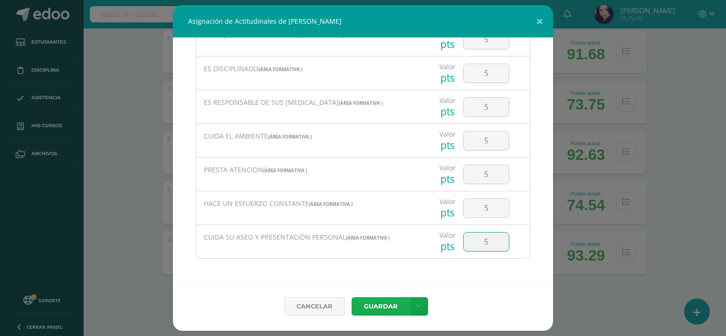
type input "5"
click at [384, 303] on button "Guardar" at bounding box center [380, 306] width 58 height 19
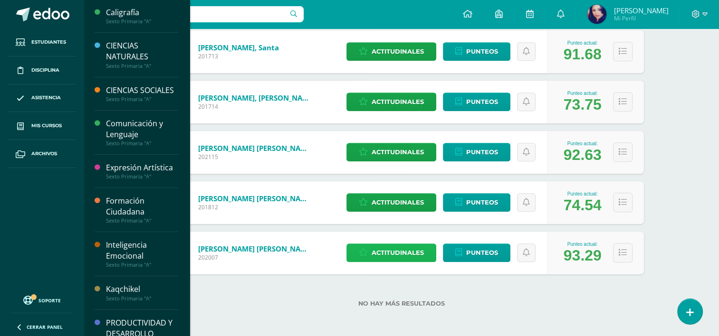
scroll to position [106, 0]
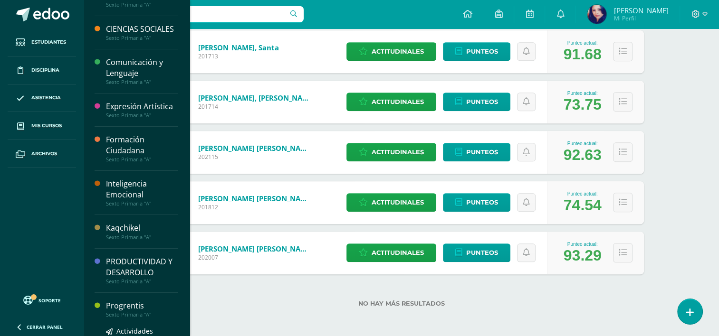
click at [135, 318] on div "Sexto Primaria "A"" at bounding box center [142, 315] width 72 height 7
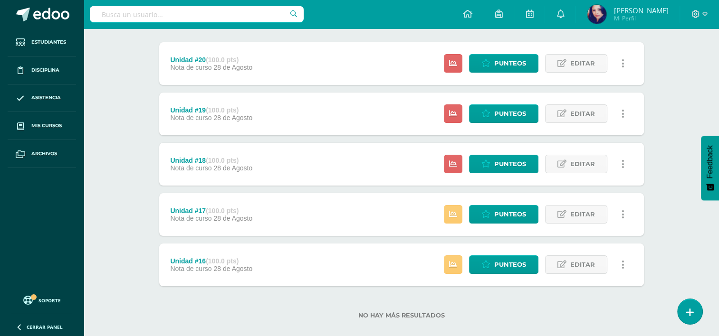
scroll to position [129, 0]
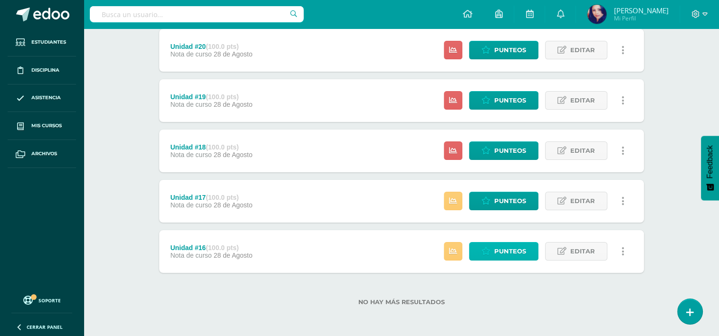
click at [514, 251] on span "Punteos" at bounding box center [510, 252] width 32 height 18
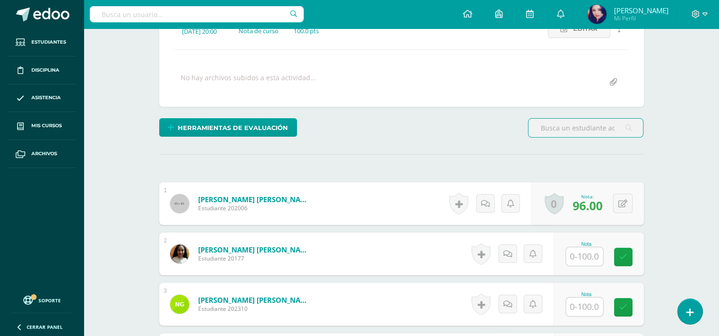
scroll to position [143, 0]
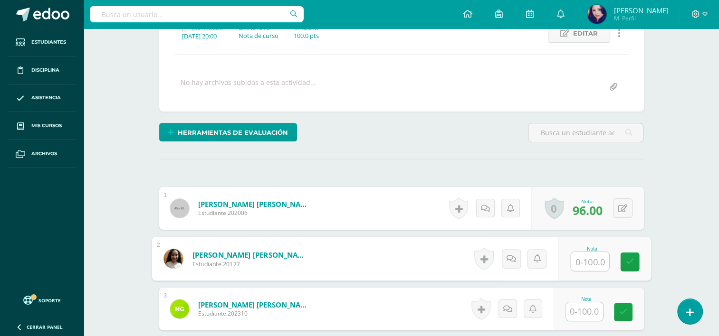
click at [579, 257] on input "text" at bounding box center [589, 261] width 38 height 19
type input "88"
click at [628, 256] on link at bounding box center [629, 262] width 19 height 19
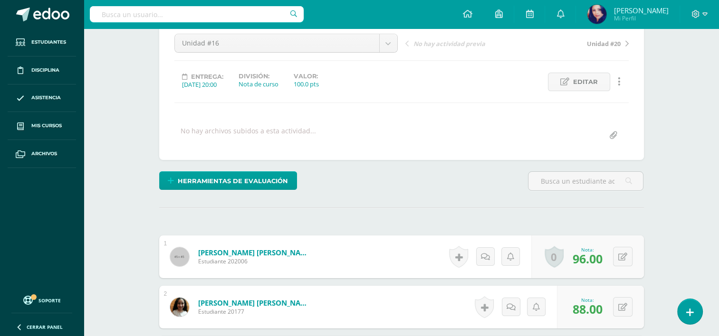
scroll to position [81, 0]
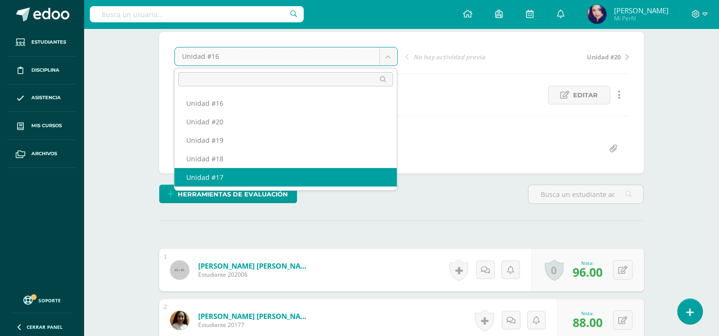
select select "/dashboard/teacher/grade-activity/36160/"
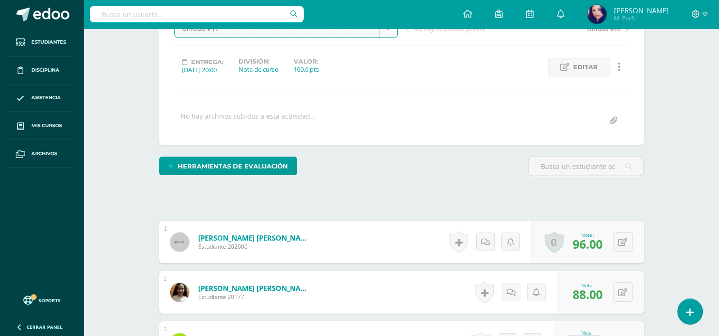
scroll to position [113, 0]
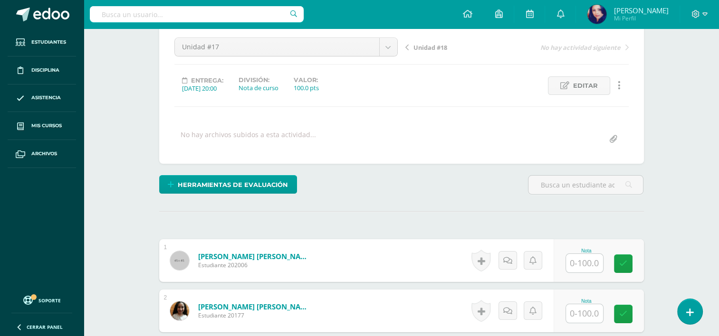
scroll to position [91, 0]
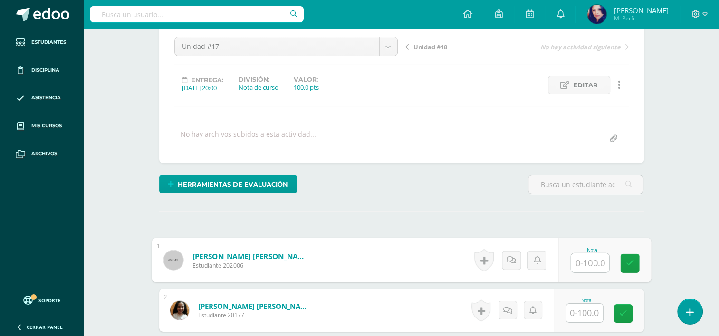
click at [584, 262] on input "text" at bounding box center [589, 263] width 38 height 19
type input "97"
click at [625, 262] on link at bounding box center [629, 263] width 19 height 19
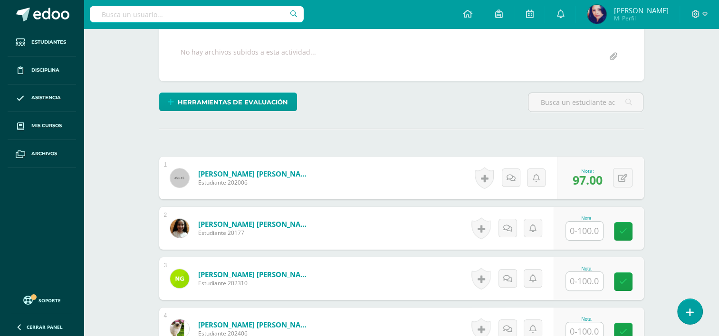
scroll to position [65, 0]
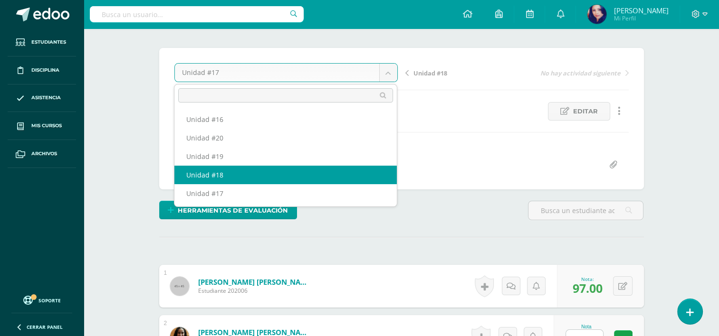
select select "/dashboard/teacher/grade-activity/36161/"
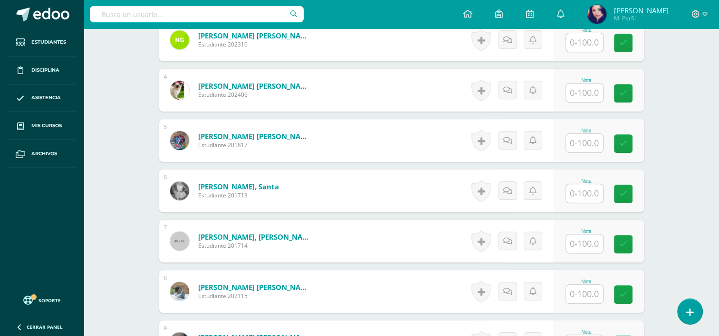
scroll to position [416, 0]
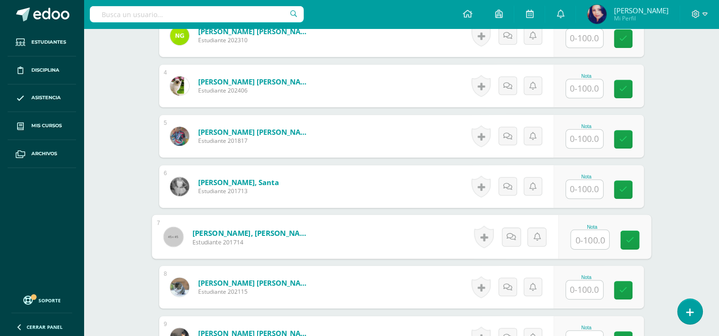
click at [579, 240] on input "text" at bounding box center [589, 239] width 38 height 19
type input "98"
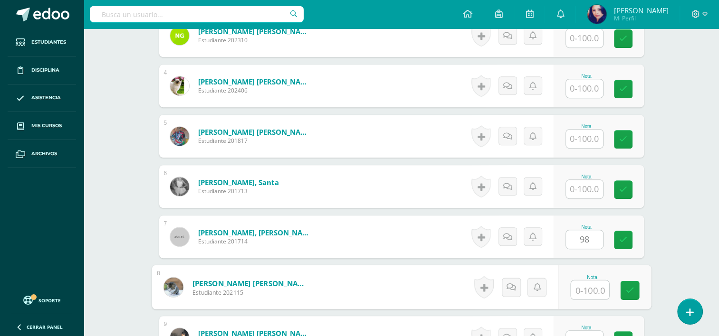
click at [585, 287] on input "text" at bounding box center [589, 290] width 38 height 19
type input "100"
click at [629, 291] on icon at bounding box center [629, 290] width 9 height 8
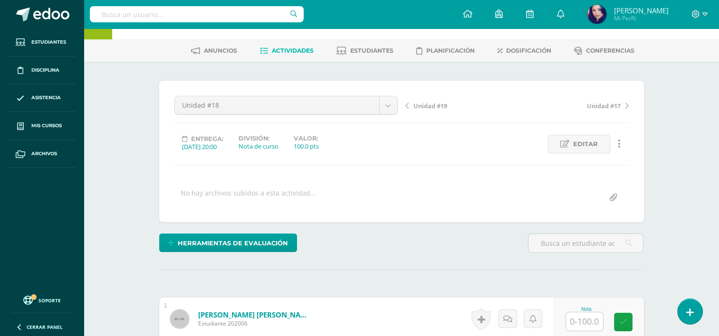
scroll to position [0, 0]
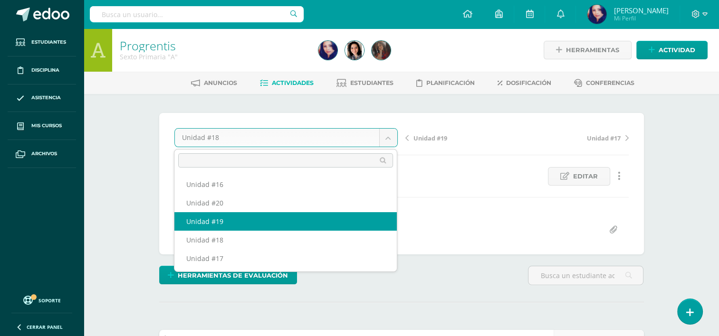
select select "/dashboard/teacher/grade-activity/36162/"
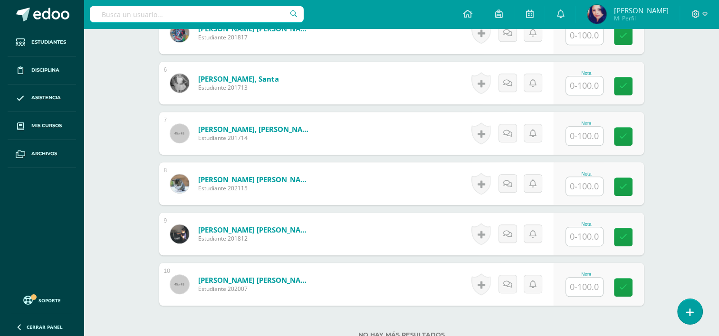
scroll to position [521, 0]
click at [586, 130] on input "text" at bounding box center [589, 135] width 38 height 19
type input "83"
click at [635, 137] on link at bounding box center [629, 136] width 19 height 19
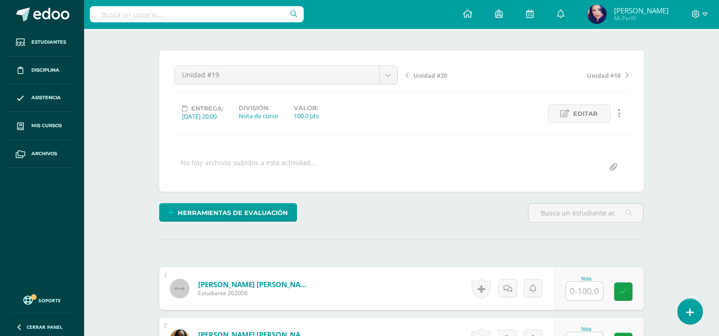
scroll to position [0, 0]
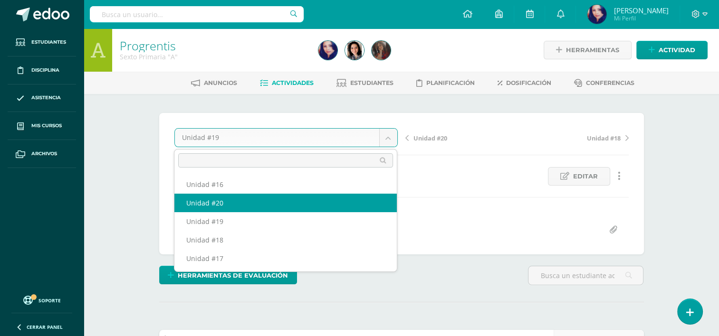
select select "/dashboard/teacher/grade-activity/36163/"
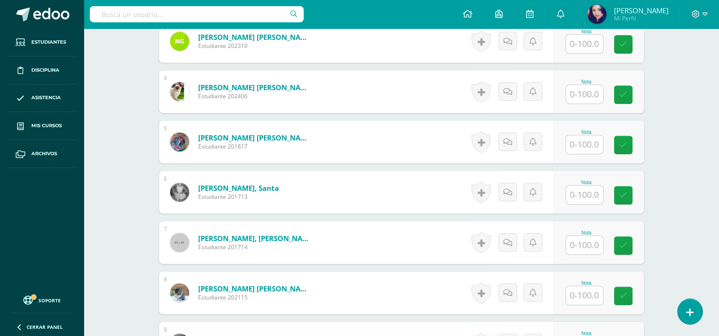
scroll to position [425, 0]
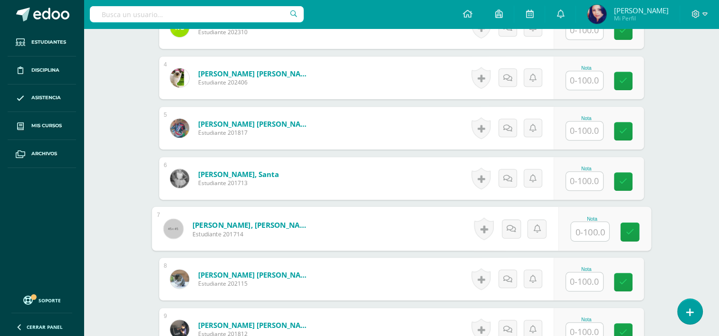
click at [589, 226] on input "text" at bounding box center [589, 231] width 38 height 19
type input "81"
click at [626, 230] on link at bounding box center [629, 232] width 19 height 19
click at [43, 40] on span "Estudiantes" at bounding box center [48, 42] width 35 height 8
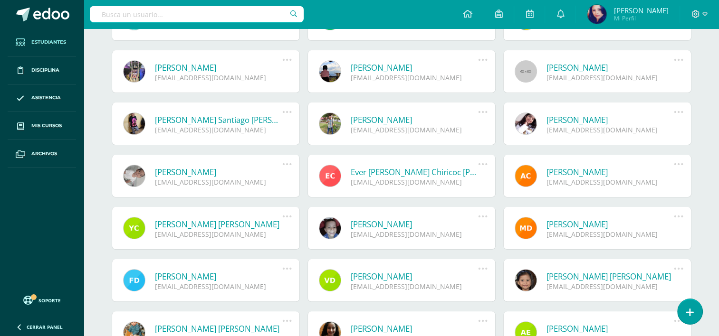
scroll to position [172, 0]
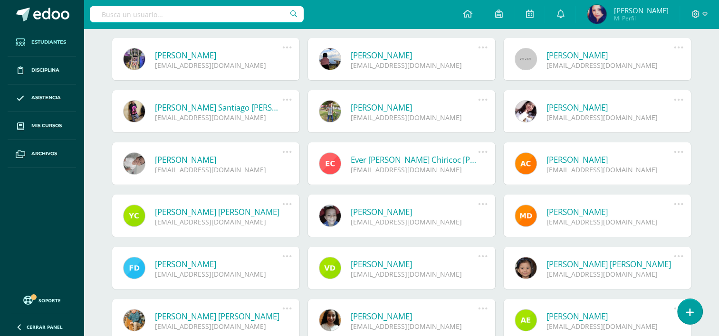
drag, startPoint x: 706, startPoint y: 156, endPoint x: 722, endPoint y: 163, distance: 17.6
click at [718, 163] on html "Estudiantes Disciplina Asistencia Mis cursos Archivos Soporte Ayuda Reportar un…" at bounding box center [359, 149] width 719 height 643
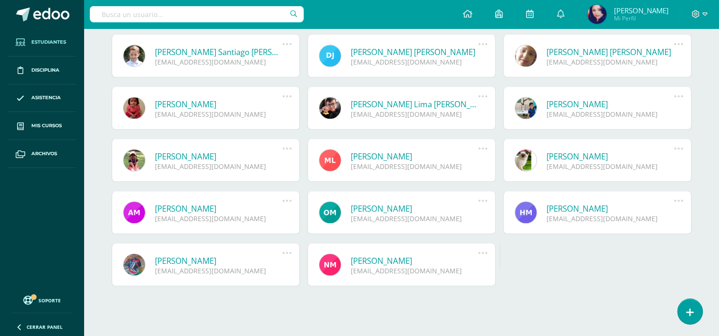
scroll to position [857, 0]
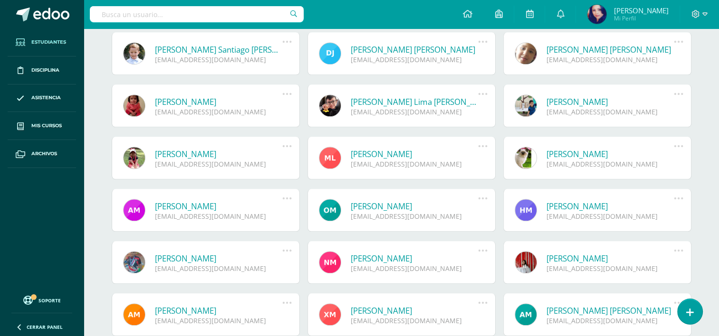
click at [228, 258] on link "[PERSON_NAME]" at bounding box center [219, 258] width 128 height 11
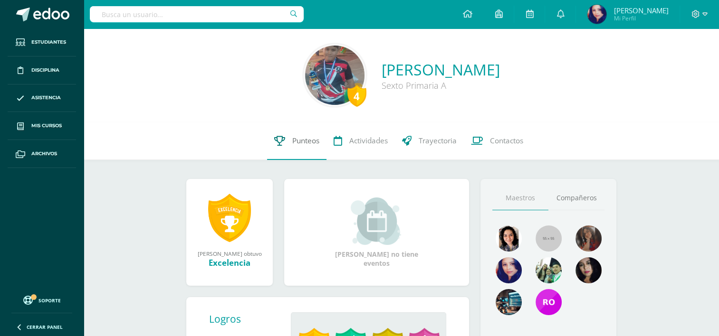
click at [301, 139] on span "Punteos" at bounding box center [305, 141] width 27 height 10
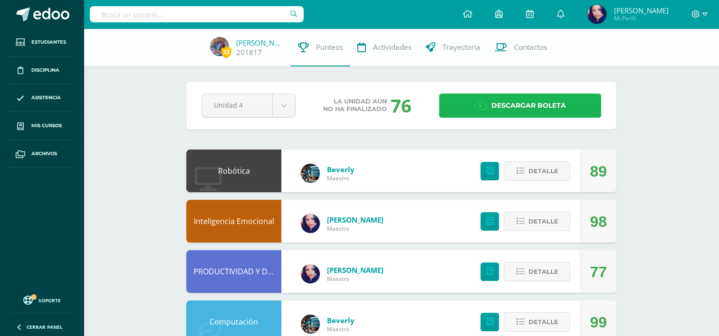
click at [499, 109] on span "Descargar boleta" at bounding box center [528, 105] width 75 height 23
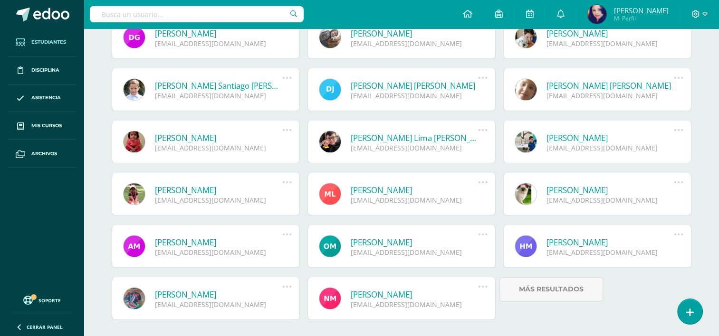
scroll to position [857, 0]
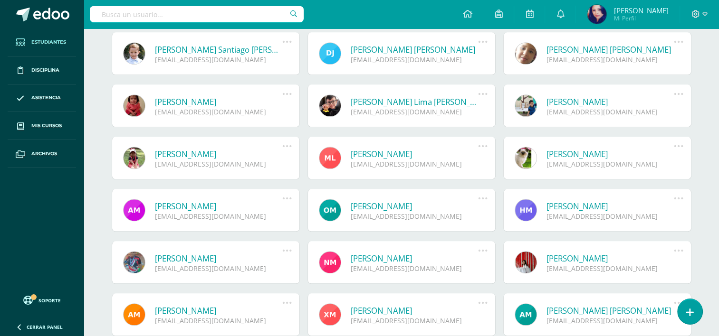
click at [632, 160] on div "202406@colegioelfaro.edu.gt" at bounding box center [610, 164] width 128 height 9
click at [610, 153] on link "Estephany Nataly López Velásquez" at bounding box center [610, 154] width 128 height 11
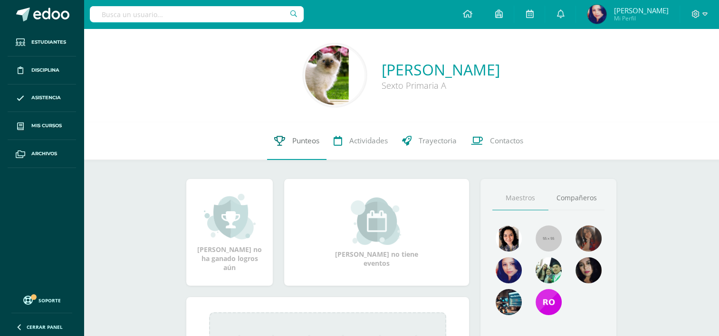
click at [298, 143] on span "Punteos" at bounding box center [305, 141] width 27 height 10
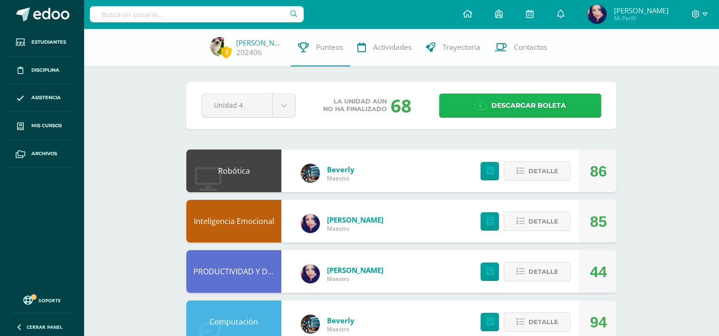
click at [505, 102] on span "Descargar boleta" at bounding box center [528, 105] width 75 height 23
